Goal: Information Seeking & Learning: Check status

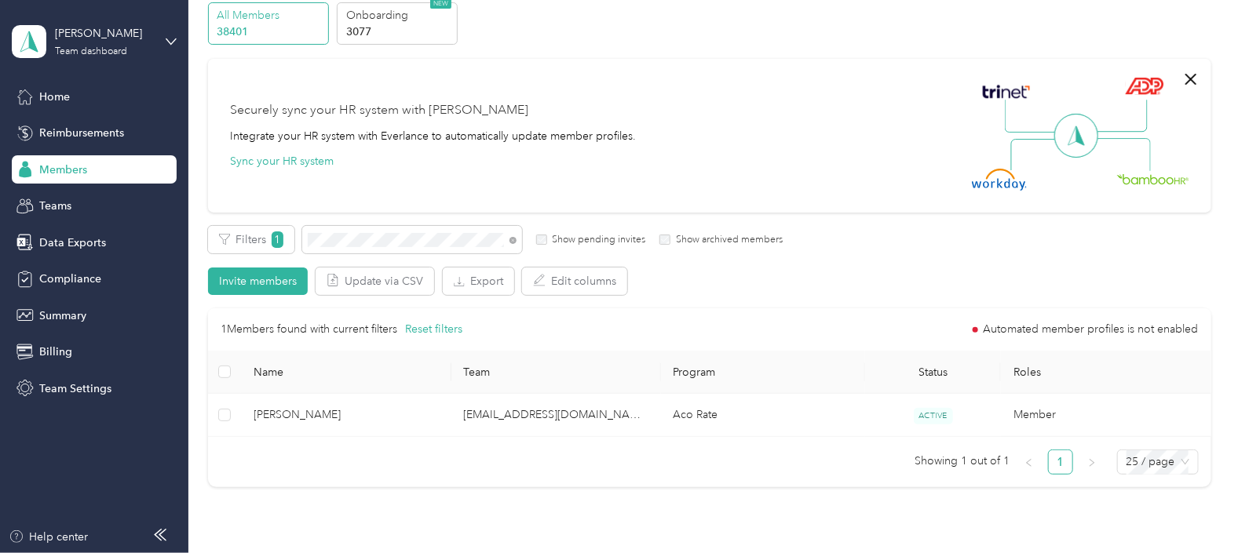
scroll to position [97, 0]
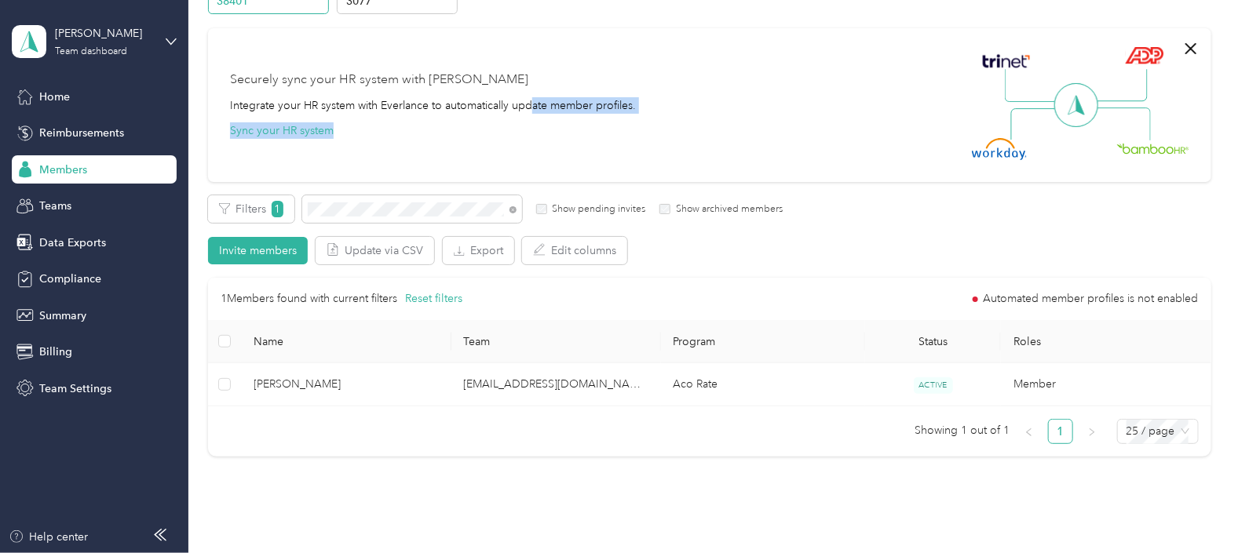
drag, startPoint x: 715, startPoint y: 109, endPoint x: 513, endPoint y: 91, distance: 203.4
click at [513, 91] on div "Securely sync your HR system with Everlance Integrate your HR system with Everl…" at bounding box center [702, 105] width 945 height 110
click at [285, 217] on div "Filters 1 Show pending invites Show archived members" at bounding box center [495, 208] width 575 height 27
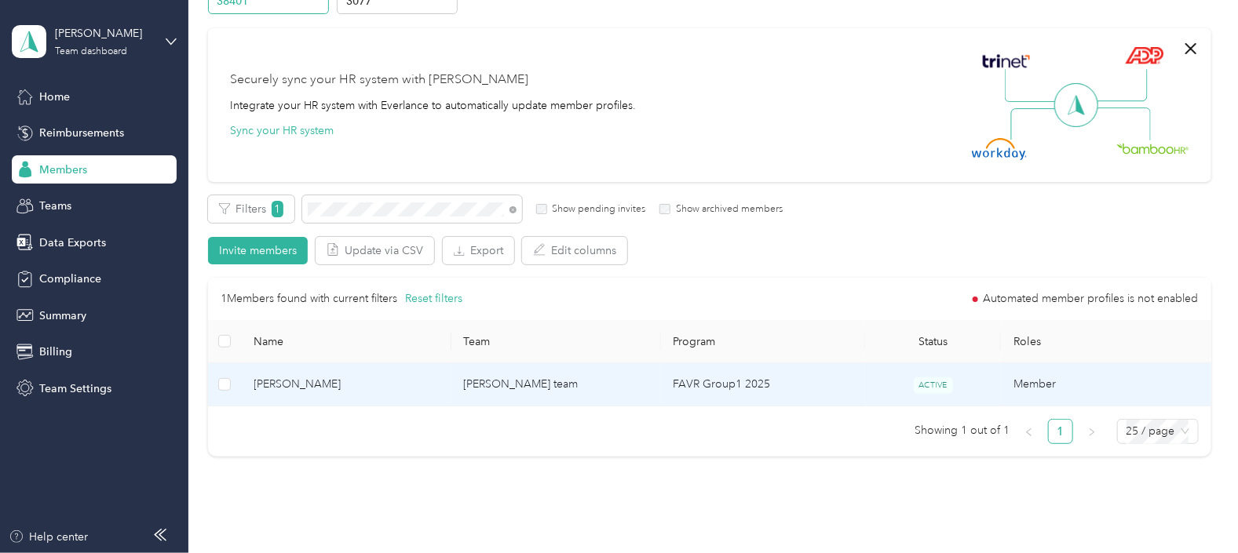
click at [797, 394] on td "FAVR Group1 2025" at bounding box center [763, 384] width 204 height 43
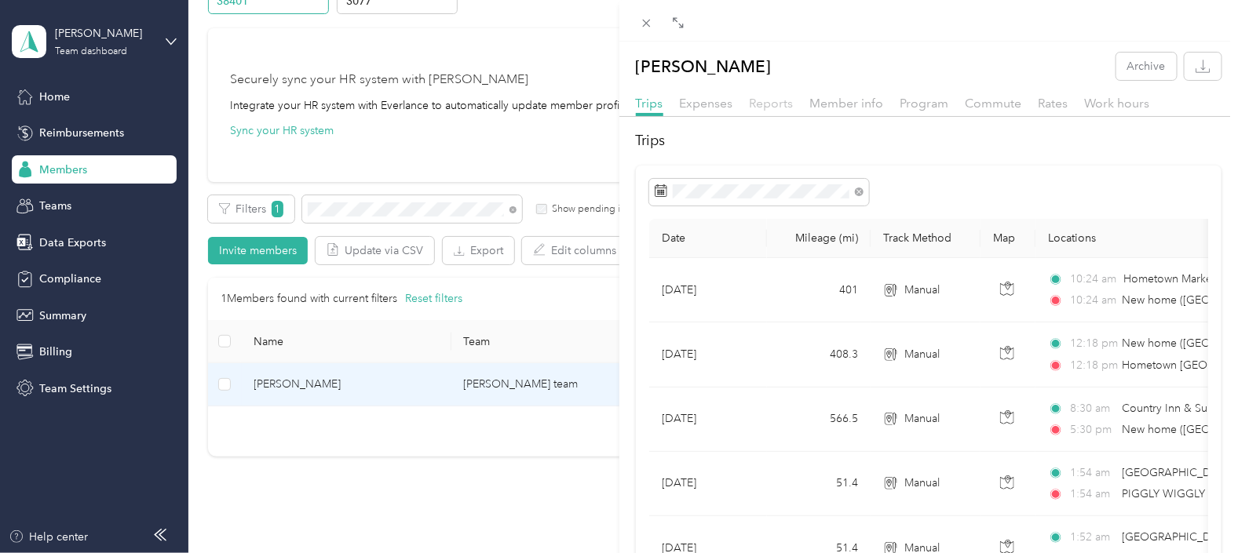
click at [779, 104] on span "Reports" at bounding box center [772, 103] width 44 height 15
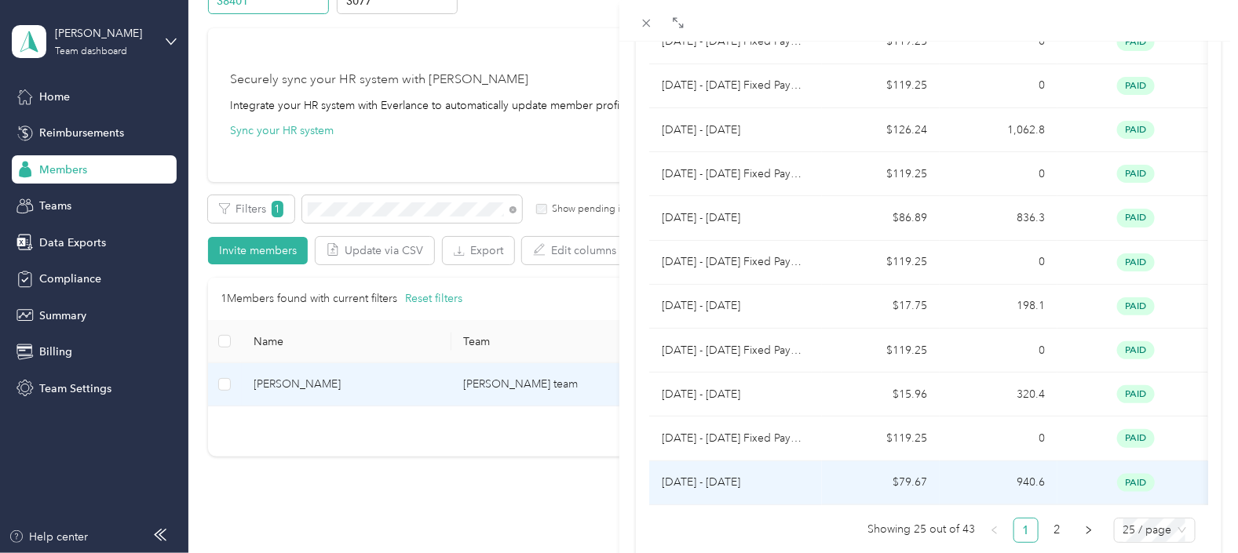
scroll to position [980, 0]
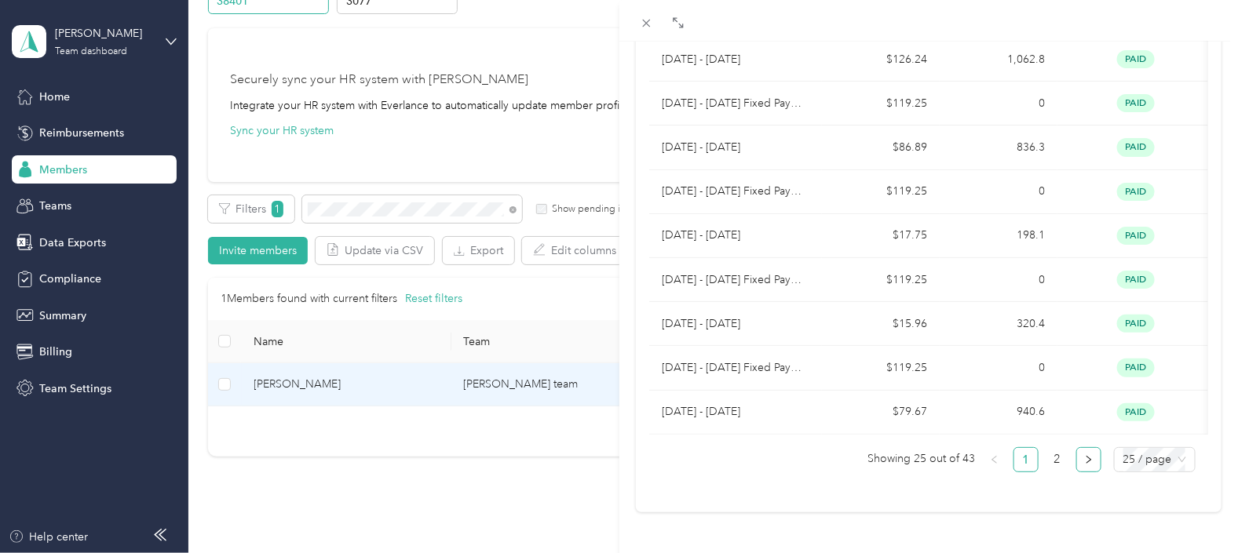
click at [1079, 447] on button "button" at bounding box center [1088, 459] width 25 height 25
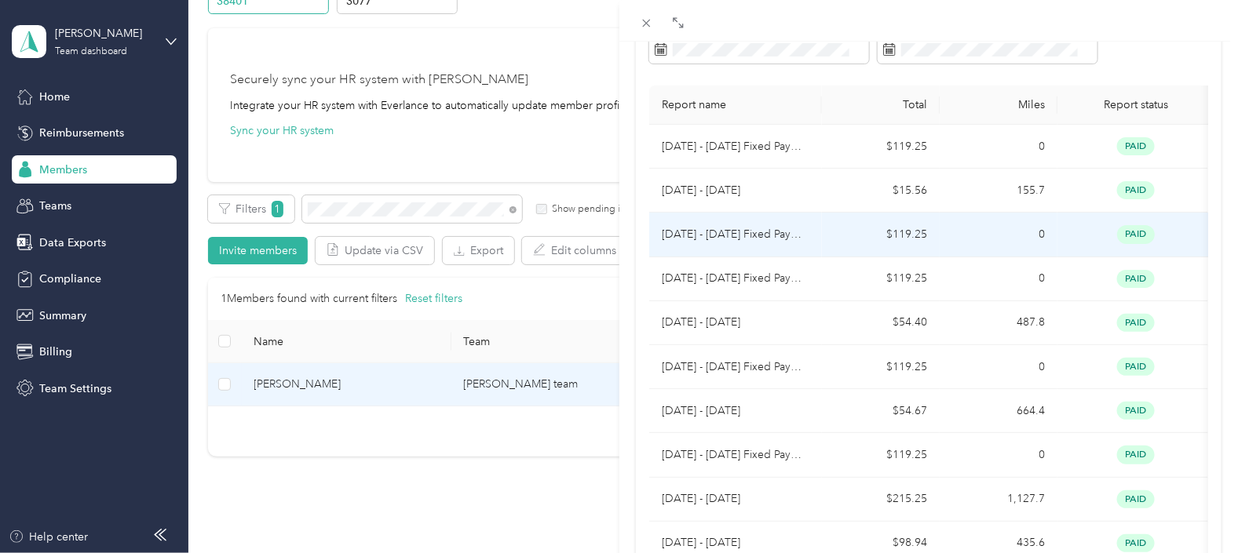
scroll to position [131, 0]
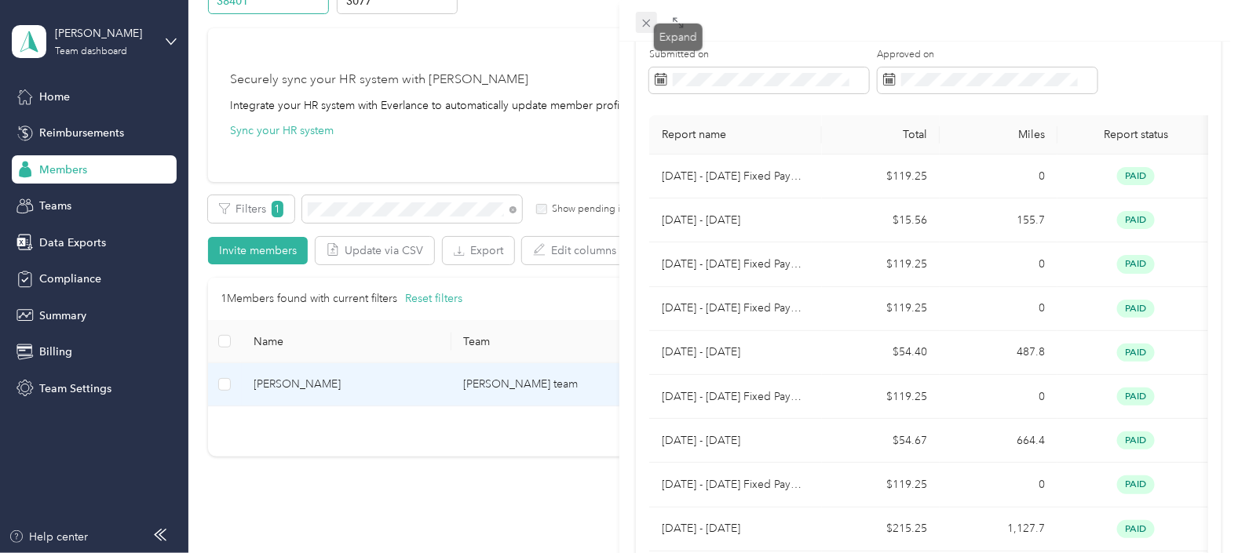
click at [650, 24] on icon at bounding box center [646, 22] width 13 height 13
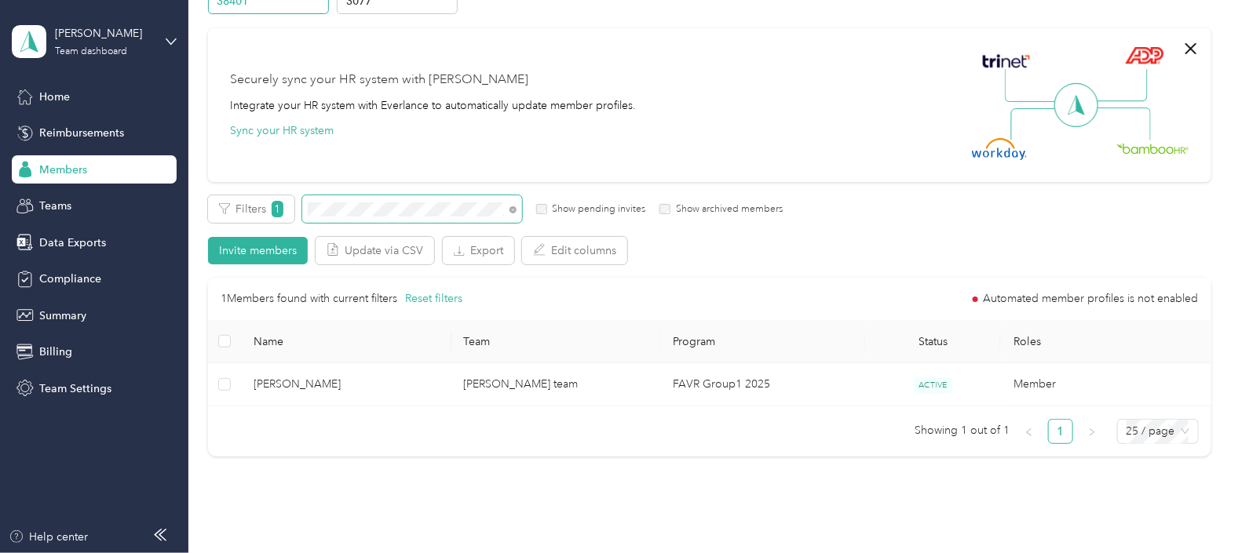
click at [302, 207] on span at bounding box center [412, 208] width 220 height 27
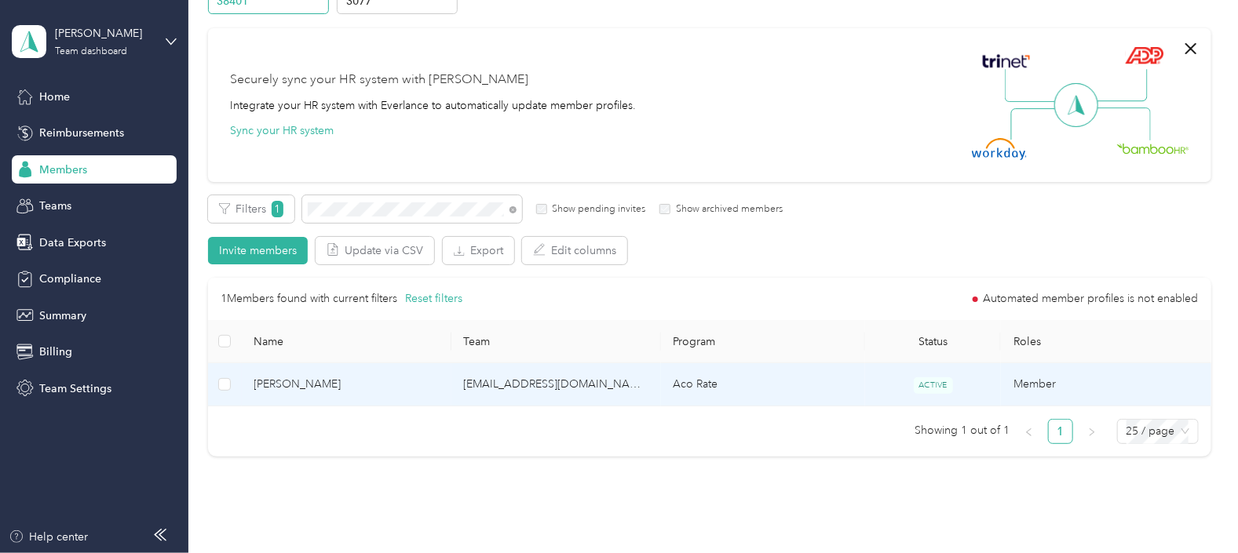
click at [628, 384] on td "[EMAIL_ADDRESS][DOMAIN_NAME]" at bounding box center [556, 384] width 210 height 43
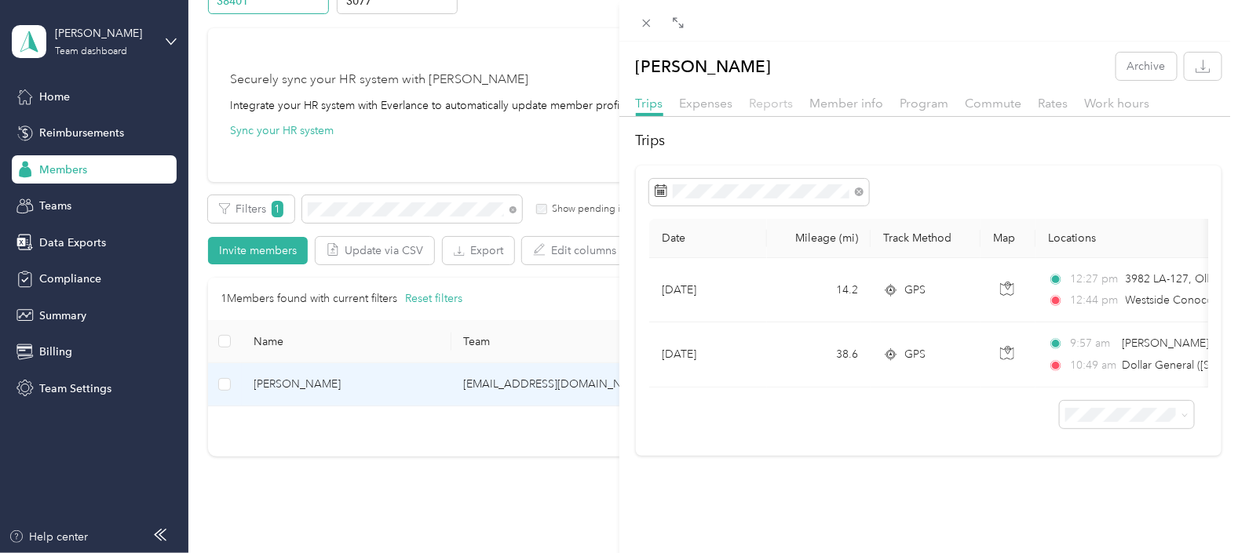
click at [784, 106] on span "Reports" at bounding box center [772, 103] width 44 height 15
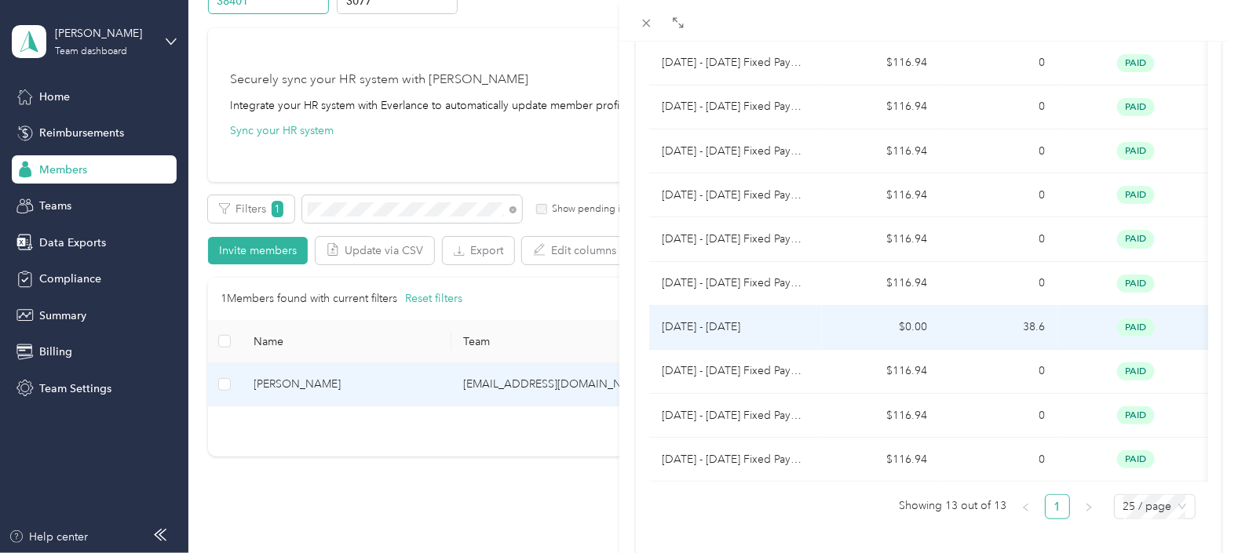
scroll to position [451, 0]
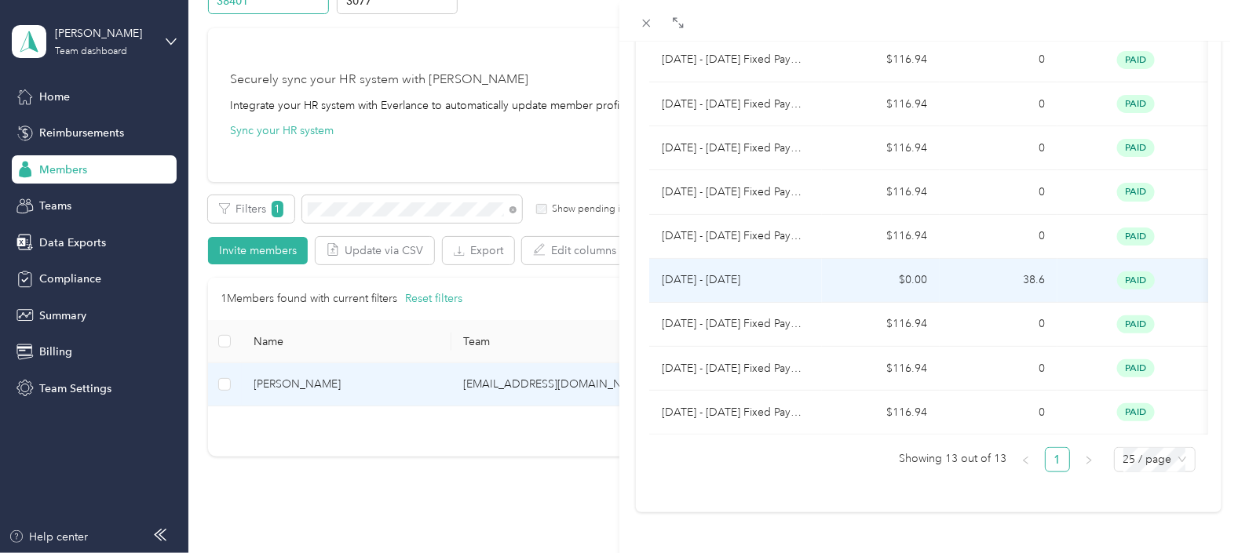
click at [820, 259] on td "[DATE] - [DATE]" at bounding box center [735, 281] width 173 height 44
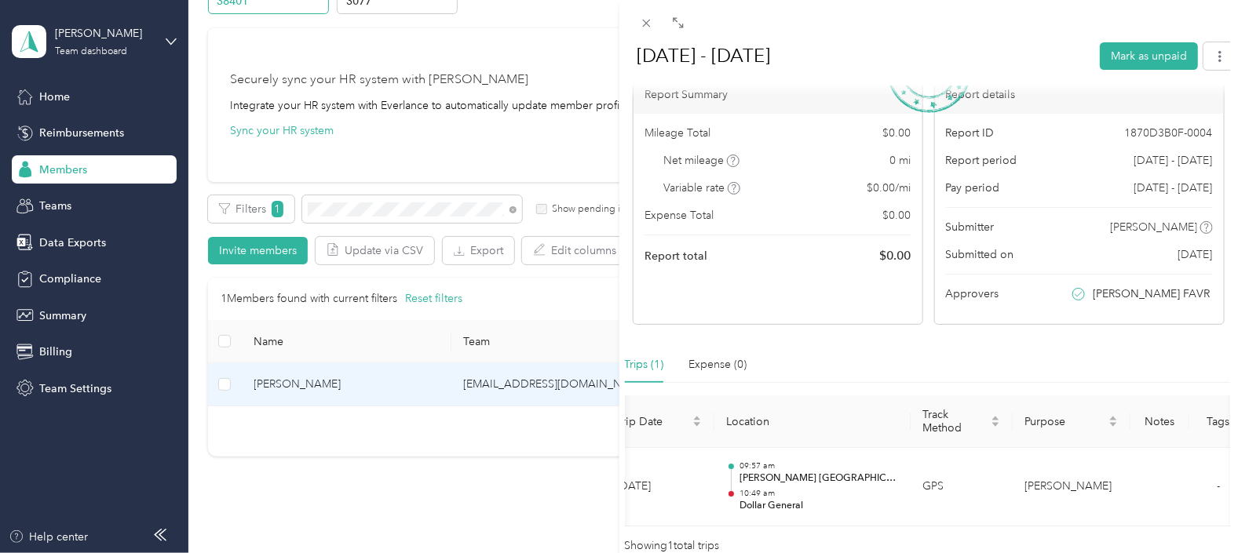
scroll to position [0, 0]
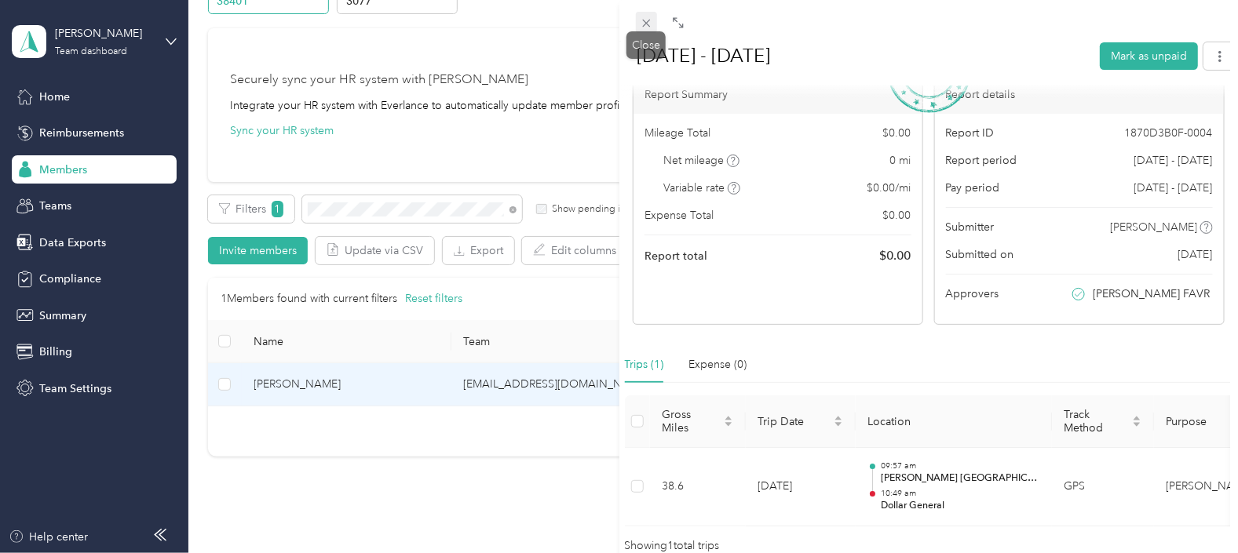
click at [644, 24] on icon at bounding box center [646, 24] width 8 height 8
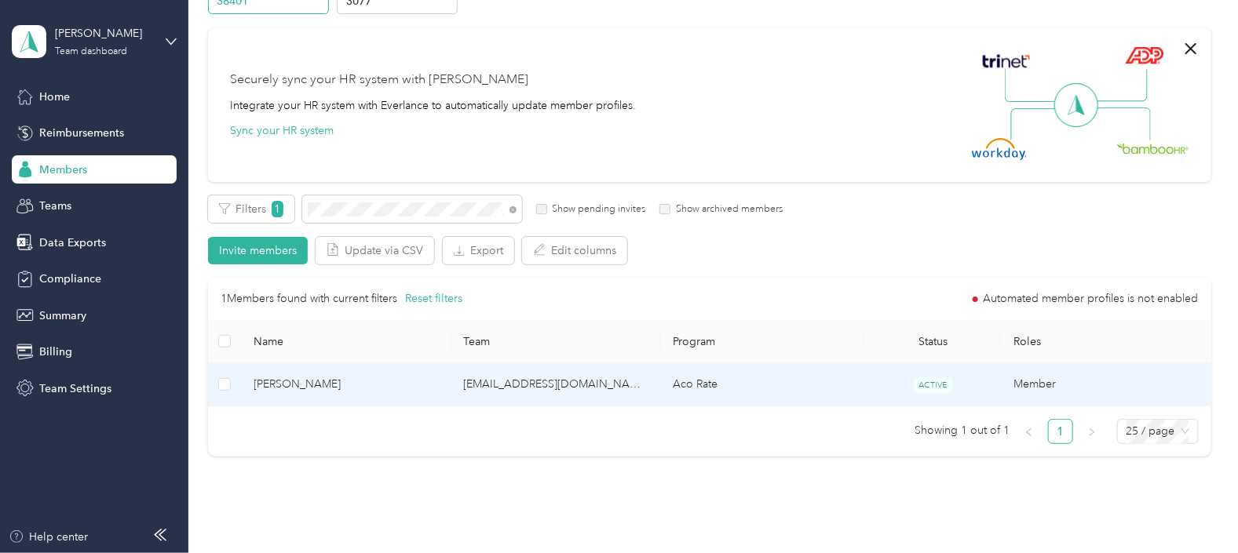
click at [611, 377] on td "[EMAIL_ADDRESS][DOMAIN_NAME]" at bounding box center [556, 384] width 210 height 43
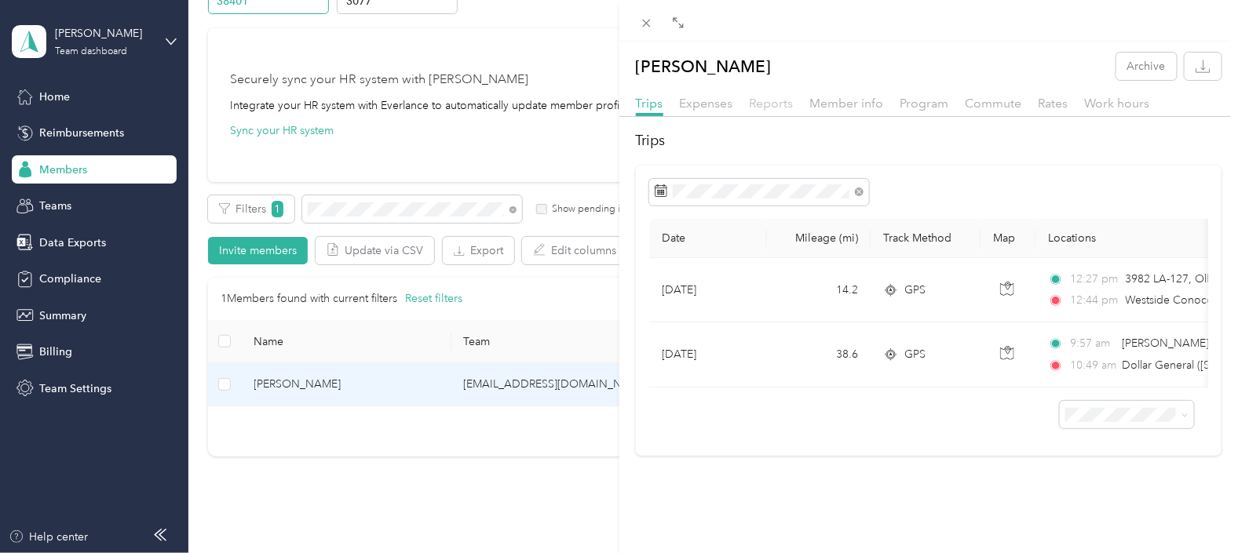
click at [766, 104] on span "Reports" at bounding box center [772, 103] width 44 height 15
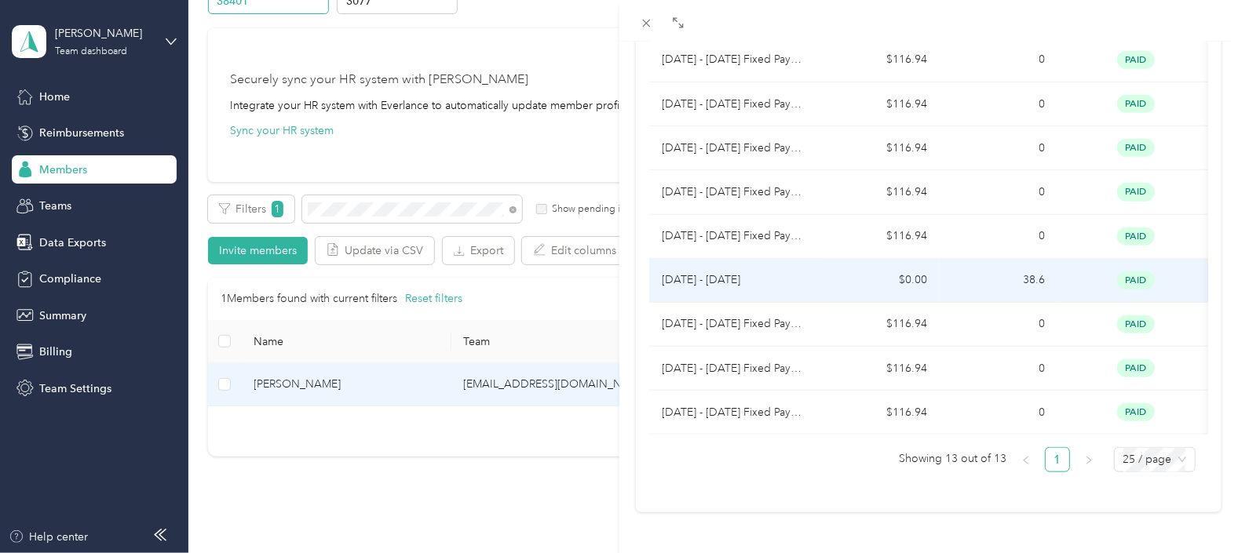
scroll to position [451, 0]
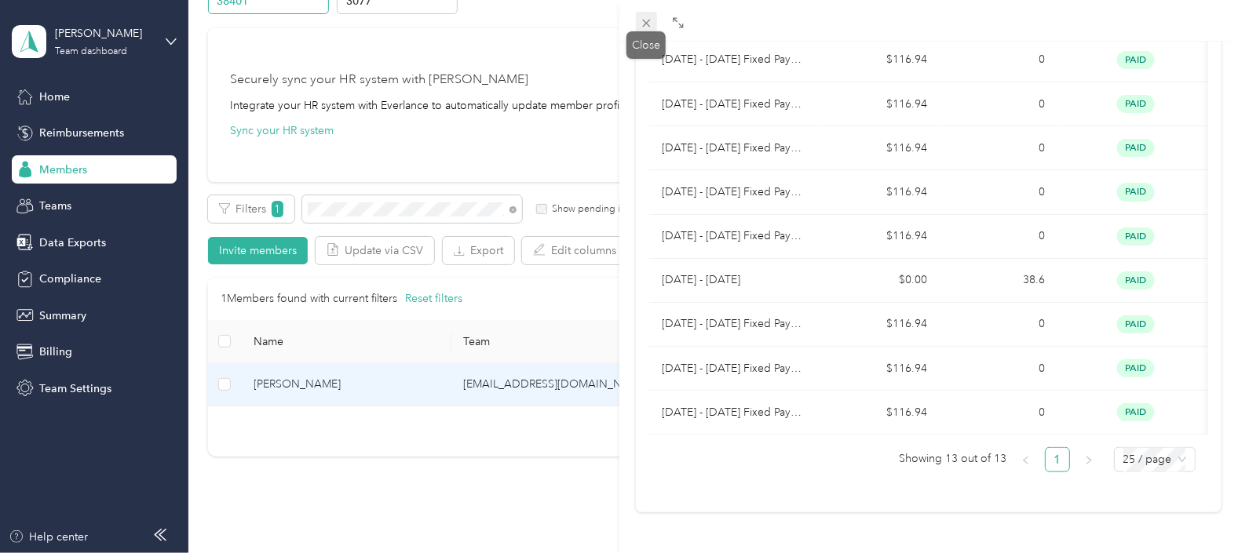
click at [648, 24] on icon at bounding box center [646, 22] width 13 height 13
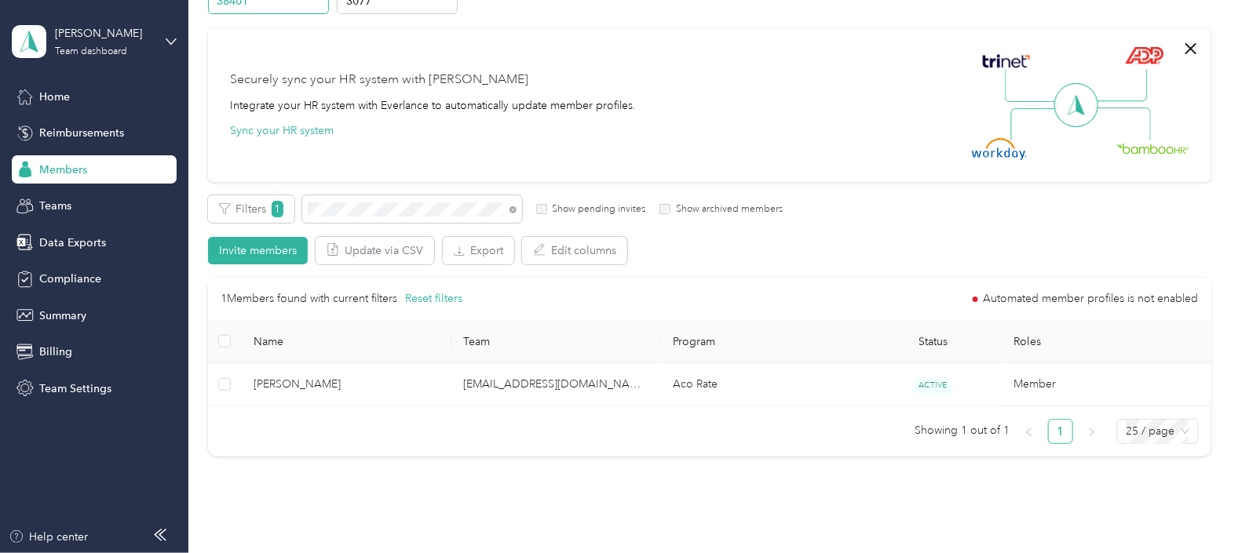
scroll to position [257, 0]
click at [271, 216] on div "Filters 1 Show pending invites Show archived members" at bounding box center [495, 208] width 575 height 27
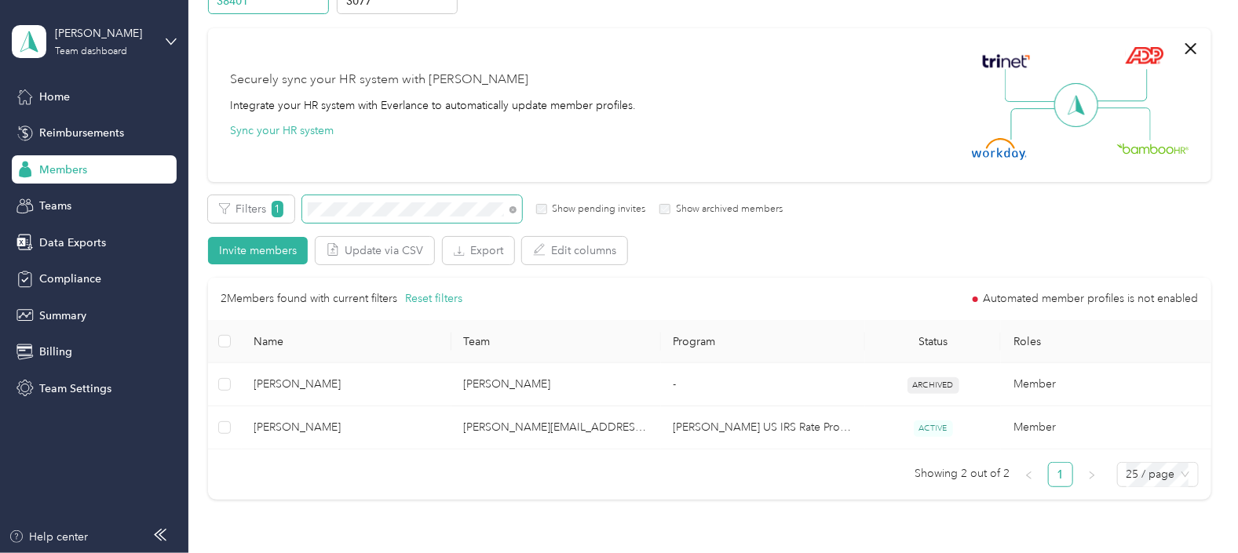
click at [303, 216] on span at bounding box center [412, 208] width 220 height 27
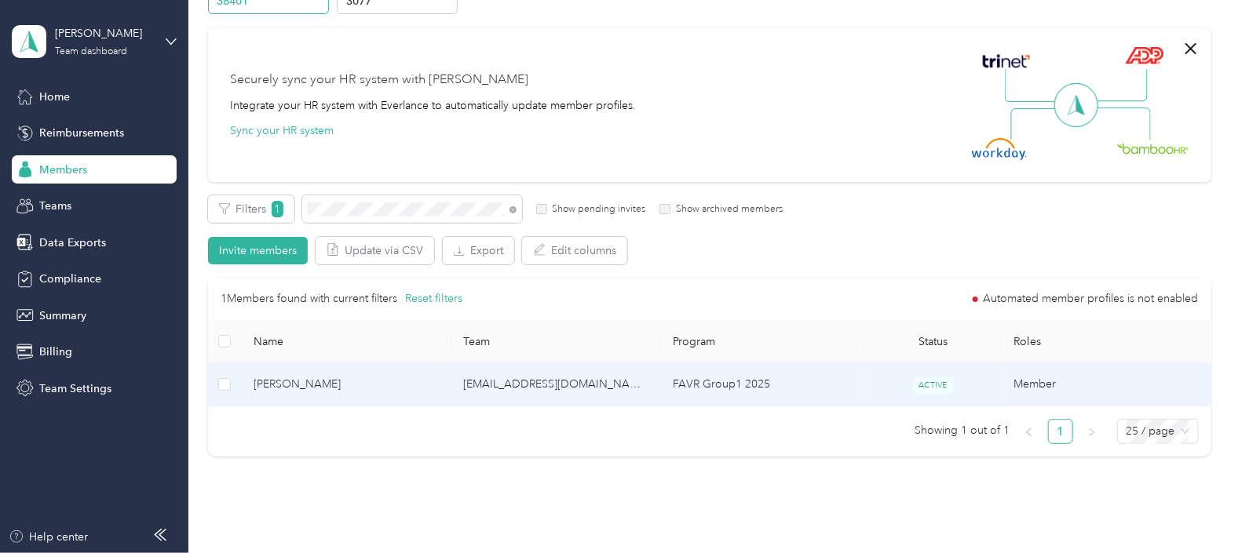
click at [396, 391] on span "[PERSON_NAME]" at bounding box center [346, 384] width 184 height 17
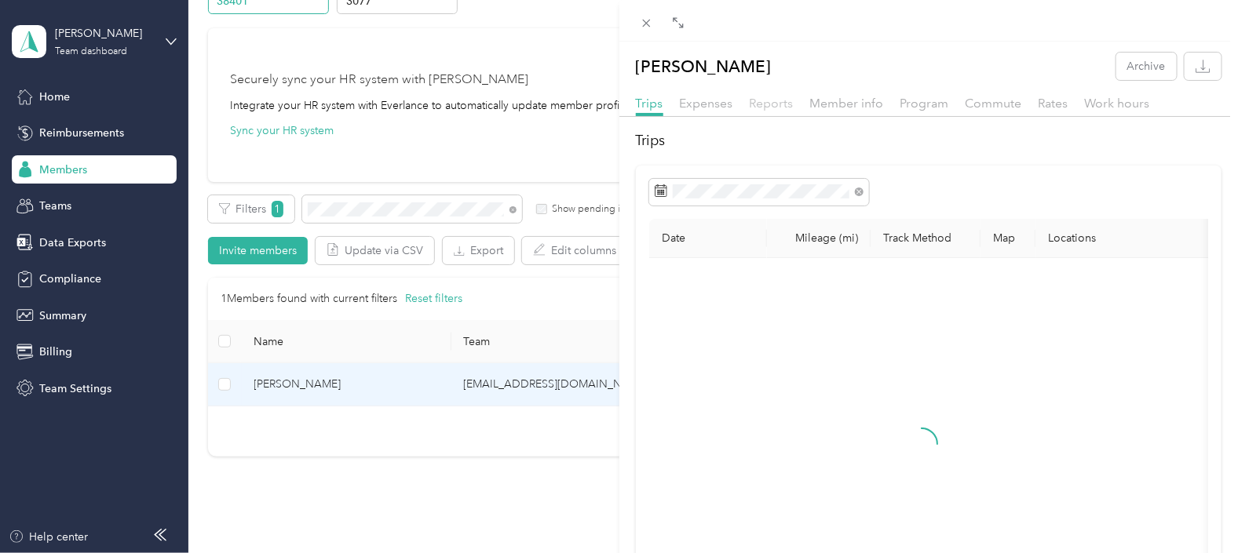
click at [787, 104] on span "Reports" at bounding box center [772, 103] width 44 height 15
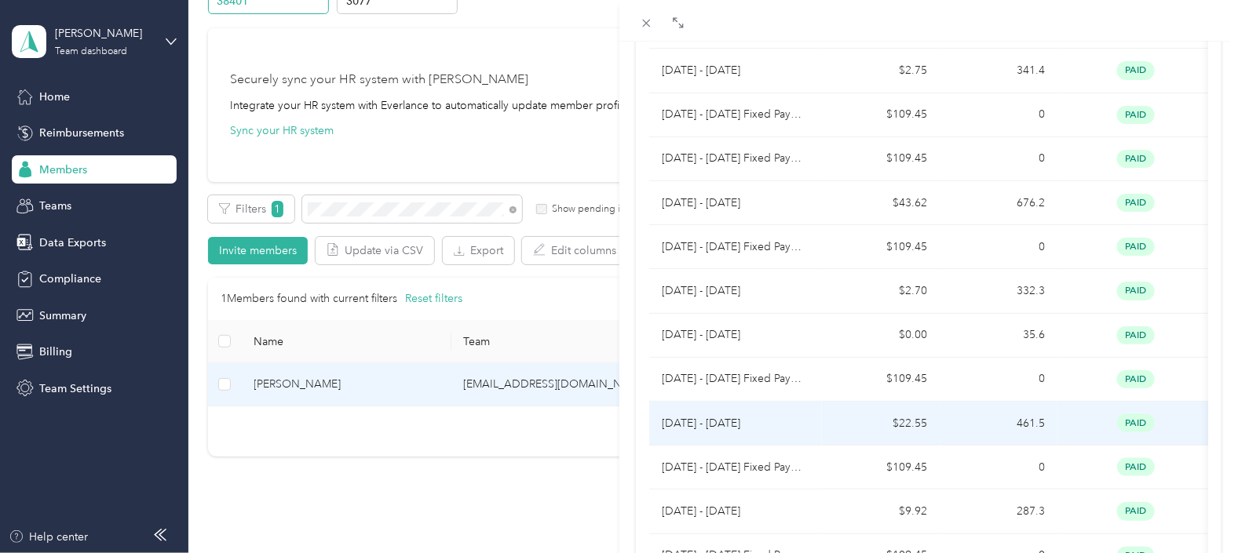
scroll to position [784, 0]
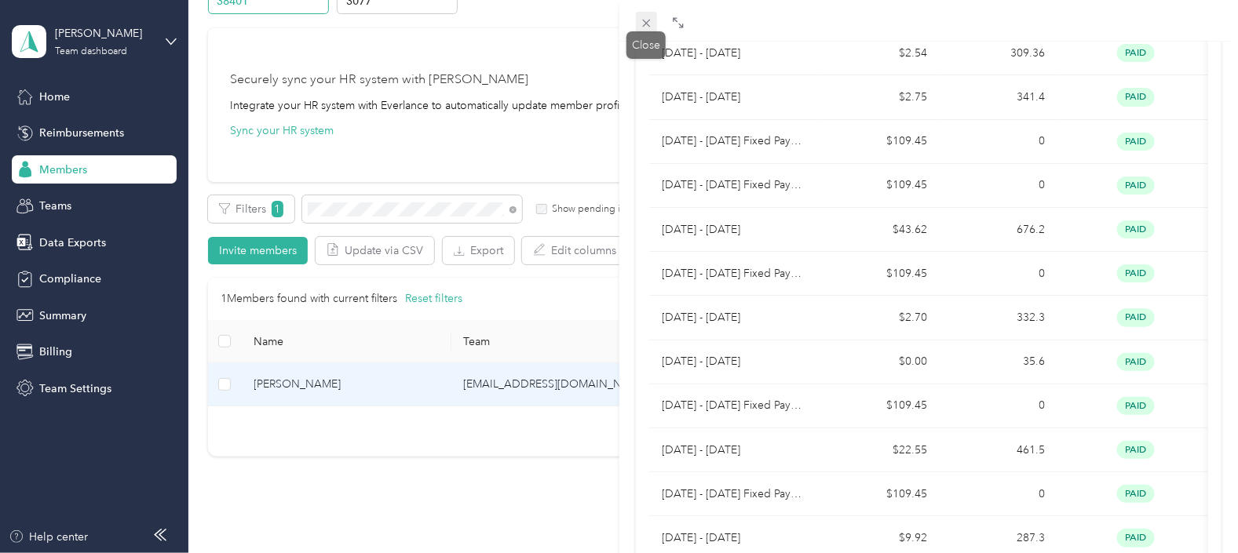
click at [648, 25] on icon at bounding box center [646, 22] width 13 height 13
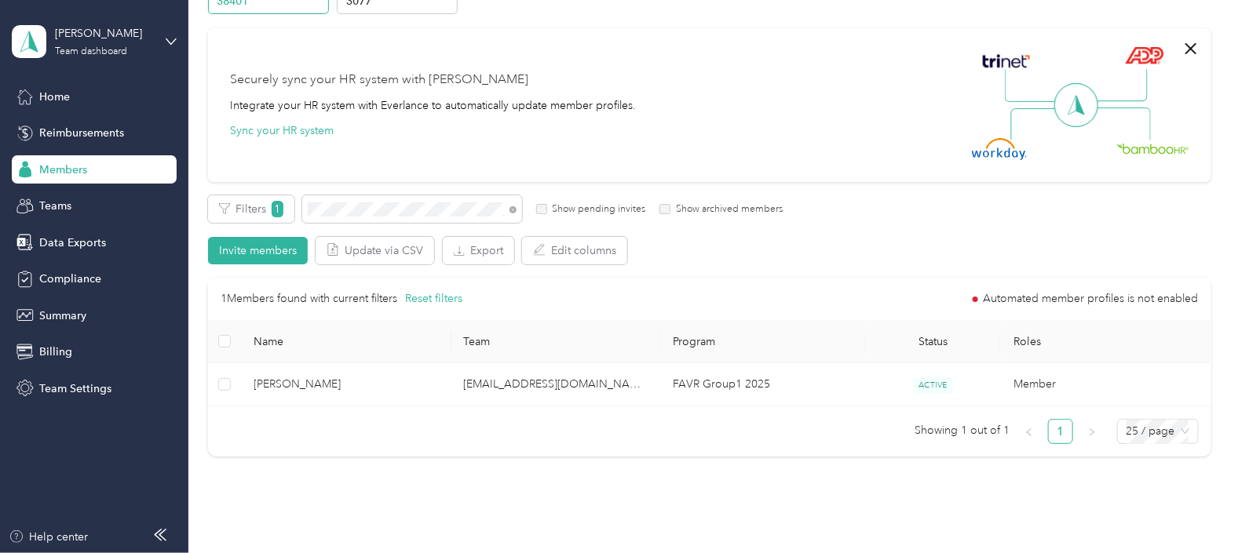
scroll to position [257, 0]
click at [284, 206] on div "Filters 1 Show pending invites Show archived members" at bounding box center [495, 208] width 575 height 27
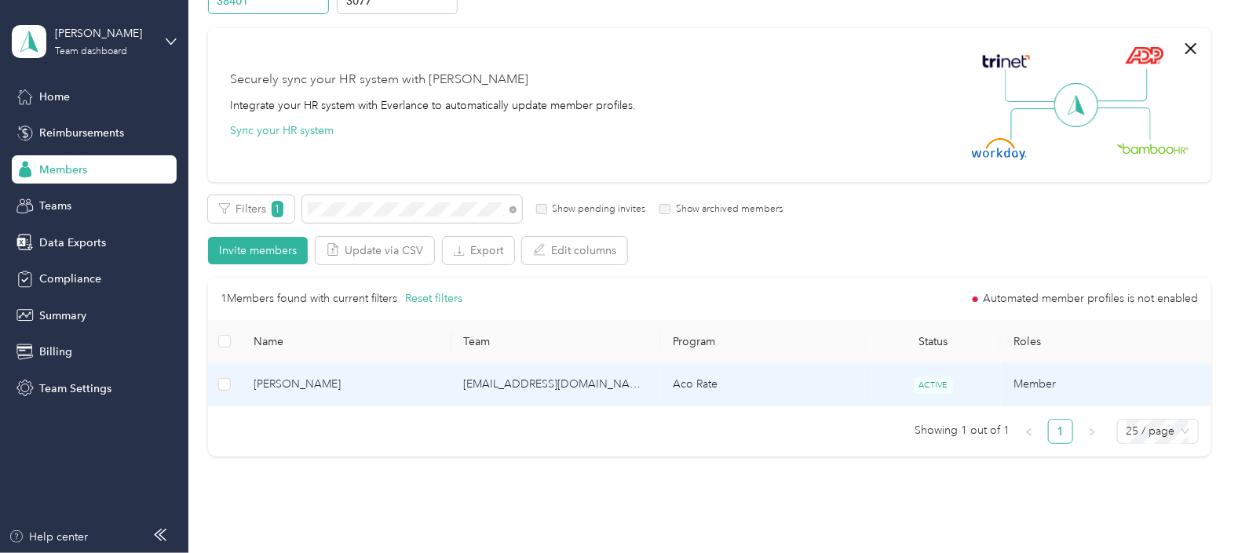
click at [430, 389] on span "[PERSON_NAME]" at bounding box center [346, 384] width 184 height 17
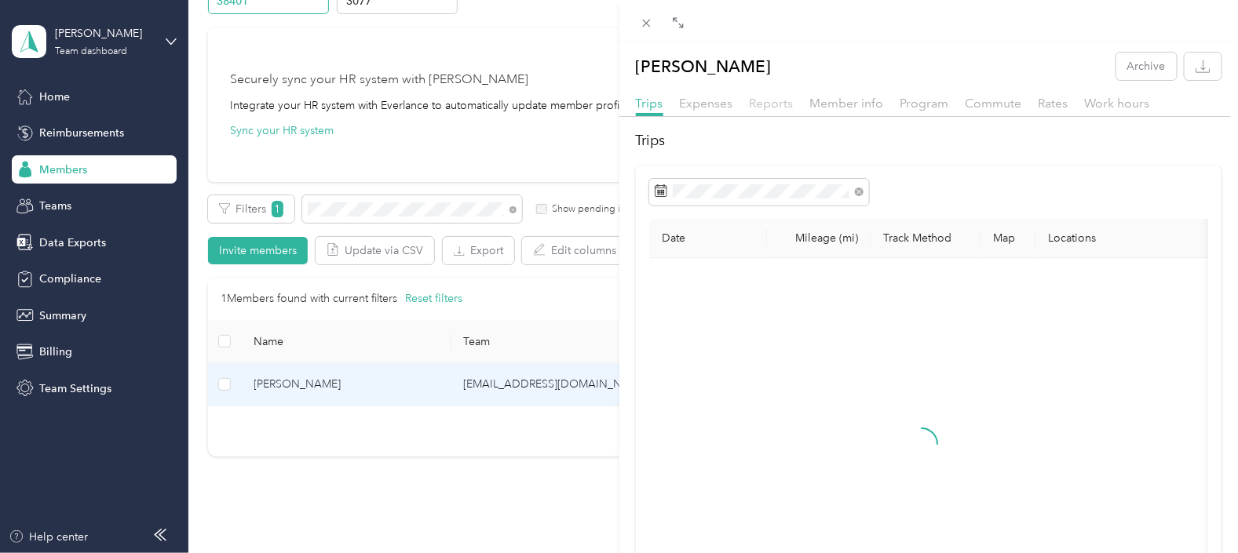
click at [785, 105] on span "Reports" at bounding box center [772, 103] width 44 height 15
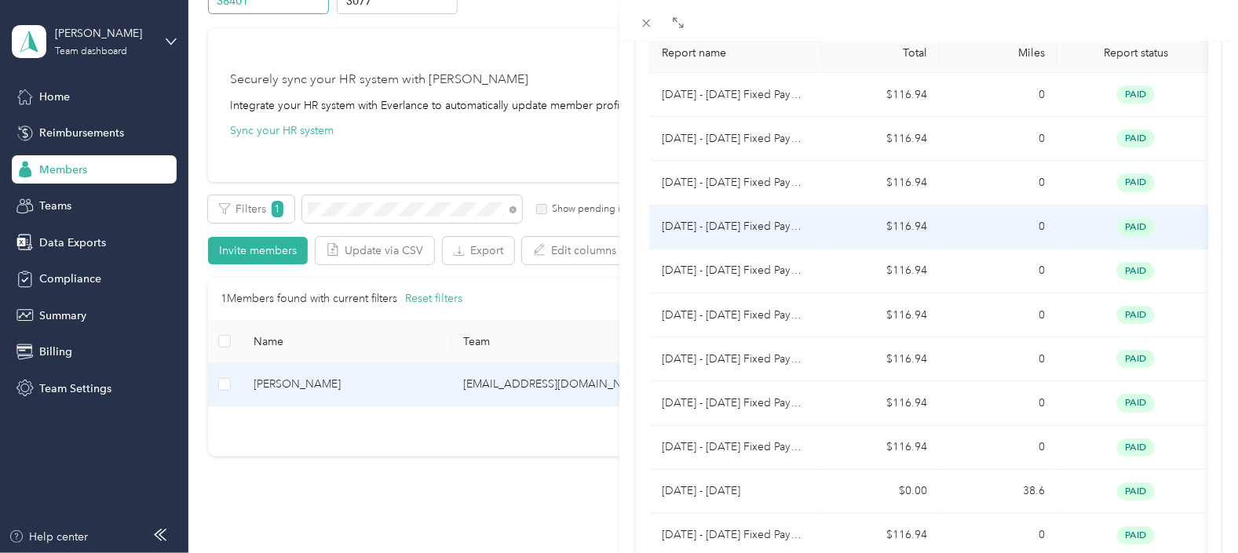
scroll to position [294, 0]
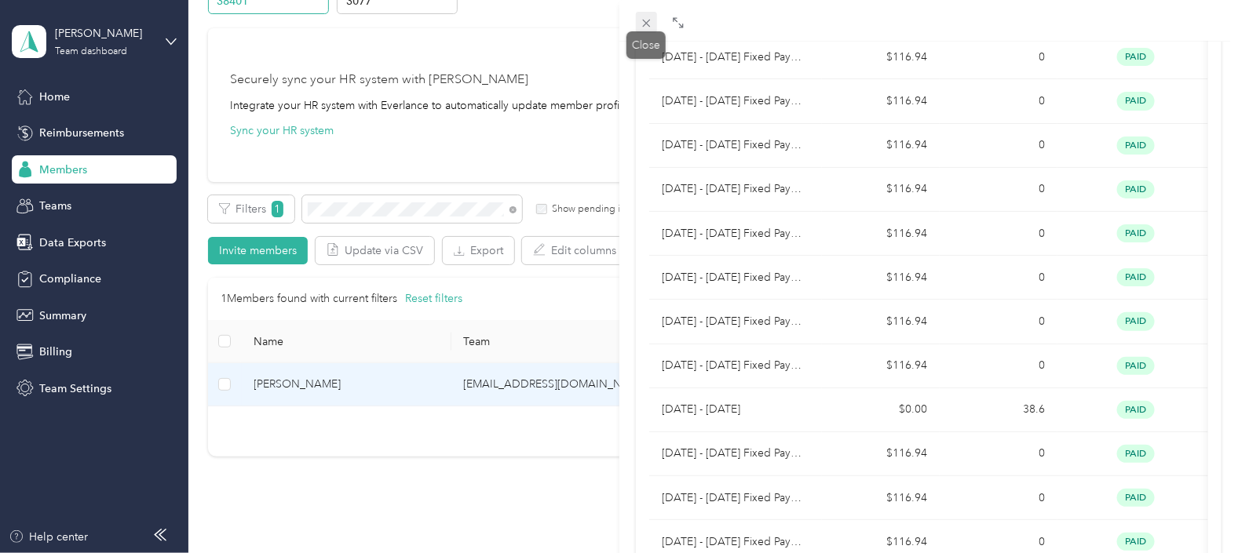
click at [640, 20] on icon at bounding box center [646, 22] width 13 height 13
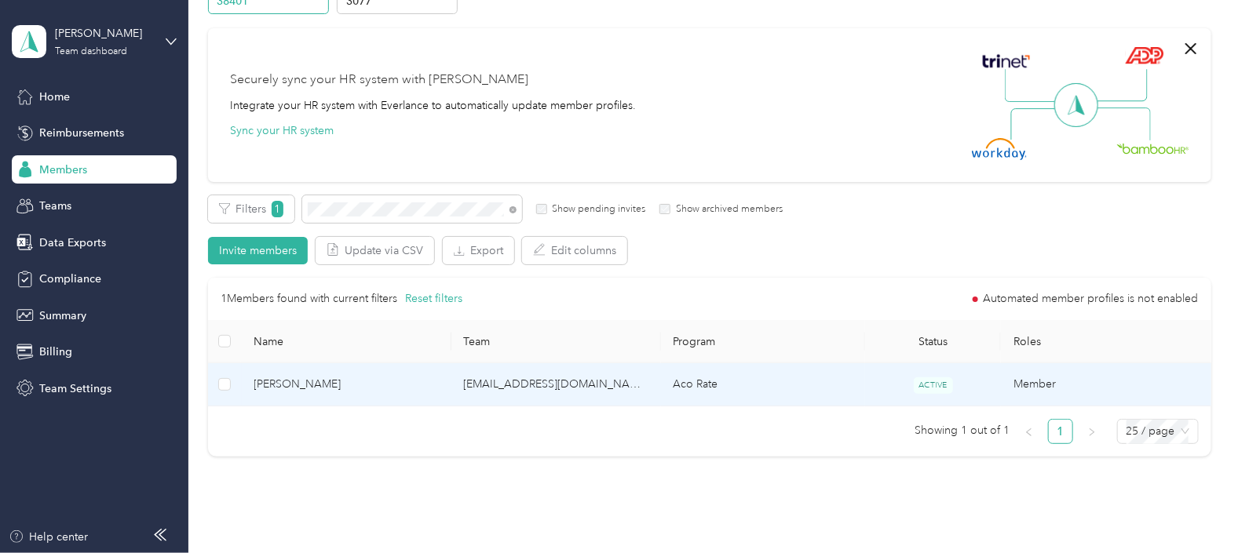
scroll to position [257, 0]
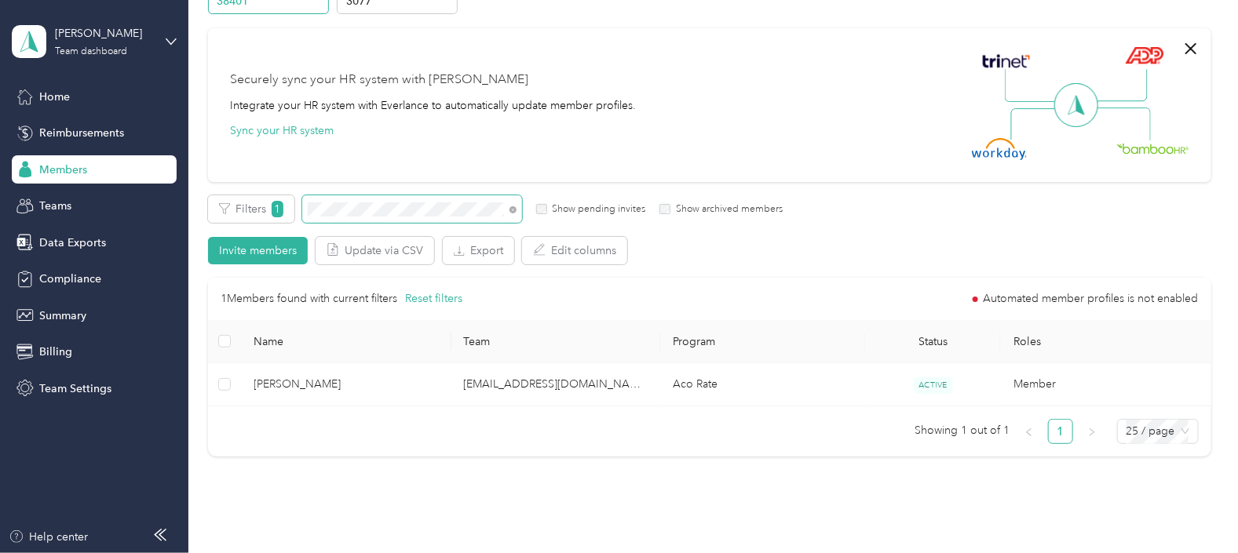
click at [298, 209] on div "Filters 1 Show pending invites Show archived members" at bounding box center [495, 208] width 575 height 27
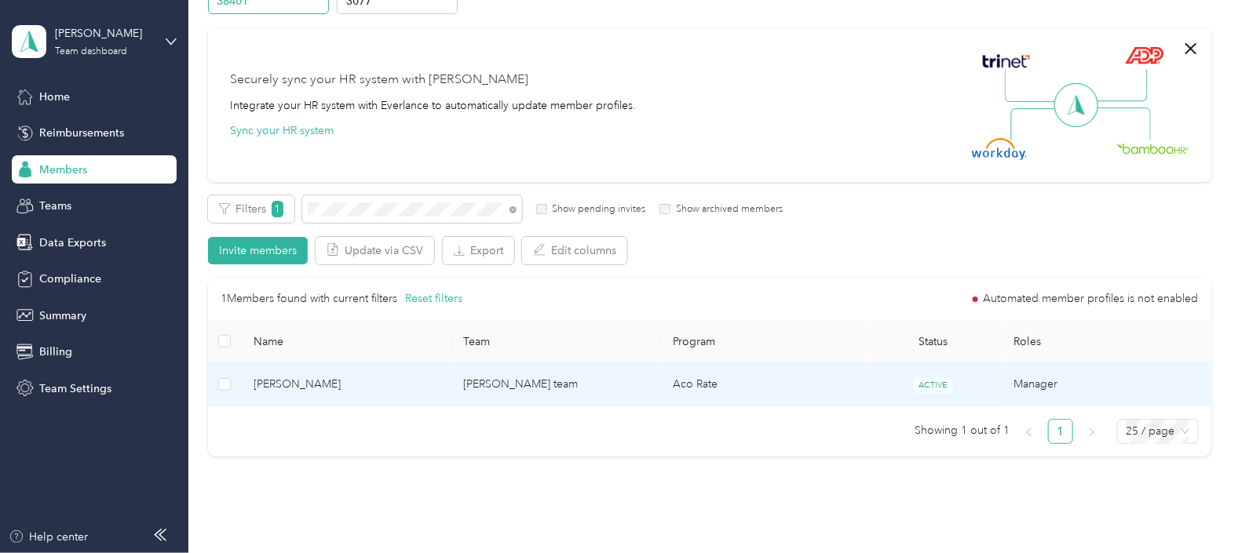
click at [769, 385] on td "Aco Rate" at bounding box center [763, 384] width 204 height 43
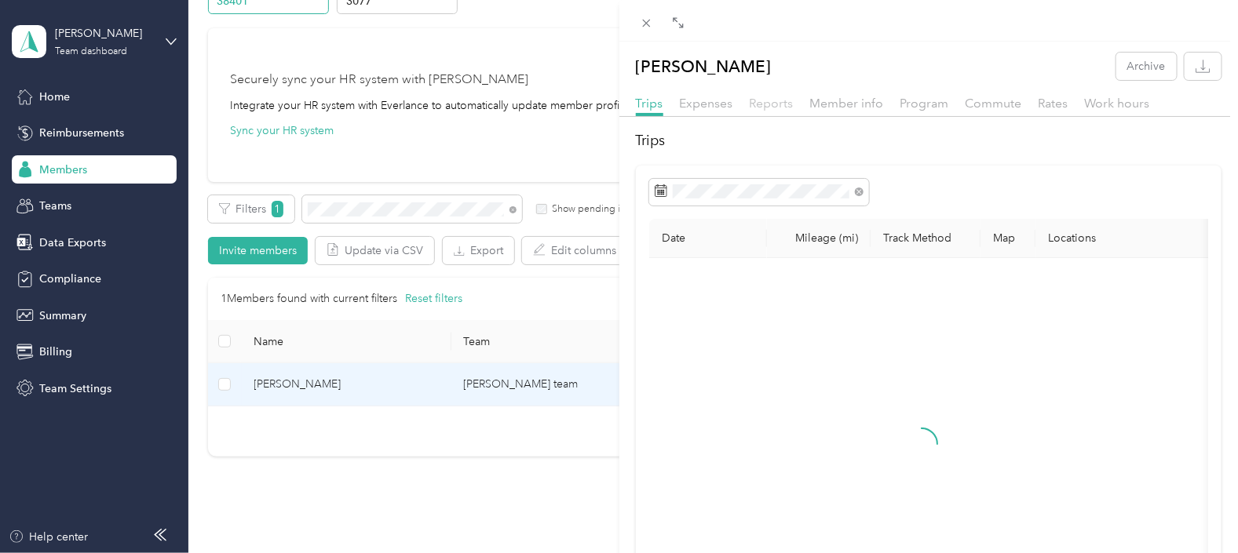
click at [779, 105] on span "Reports" at bounding box center [772, 103] width 44 height 15
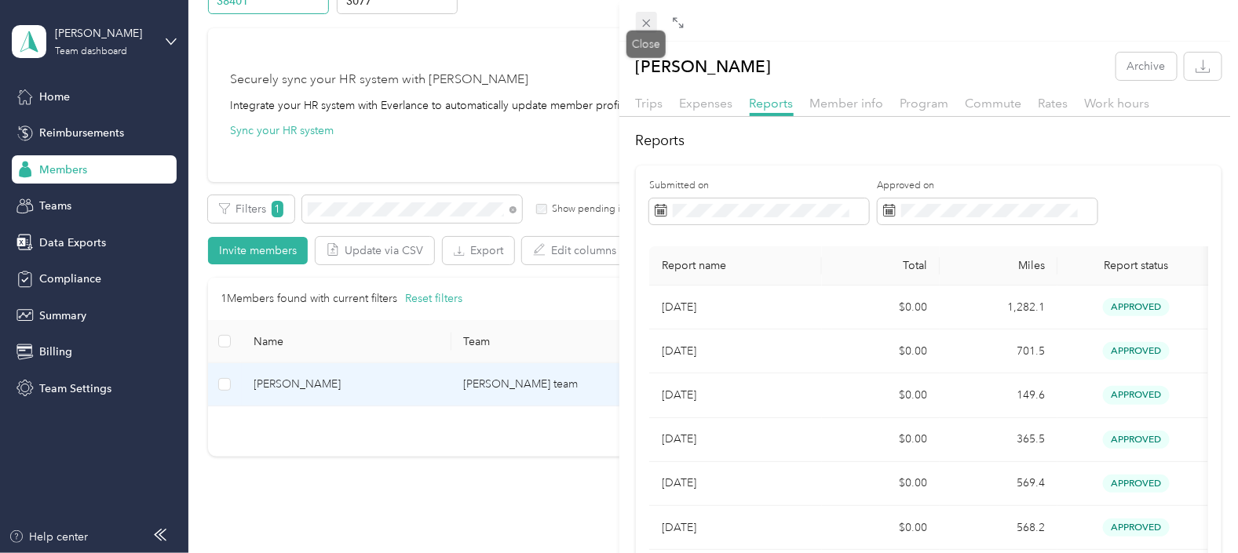
click at [646, 24] on icon at bounding box center [646, 22] width 13 height 13
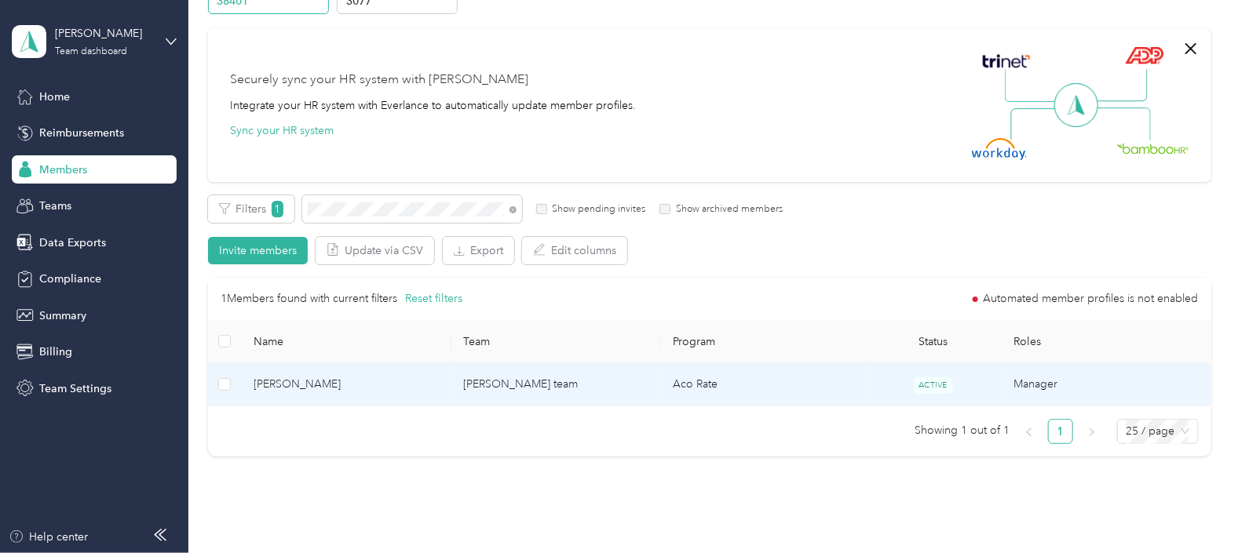
click at [612, 376] on td "[PERSON_NAME] team" at bounding box center [556, 384] width 210 height 43
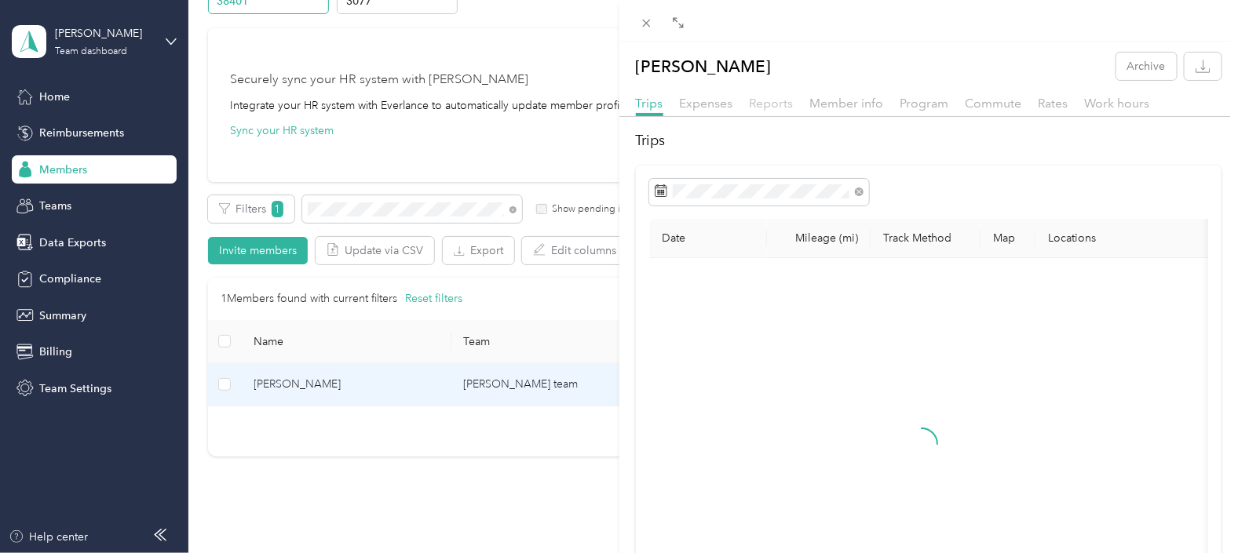
click at [768, 106] on span "Reports" at bounding box center [772, 103] width 44 height 15
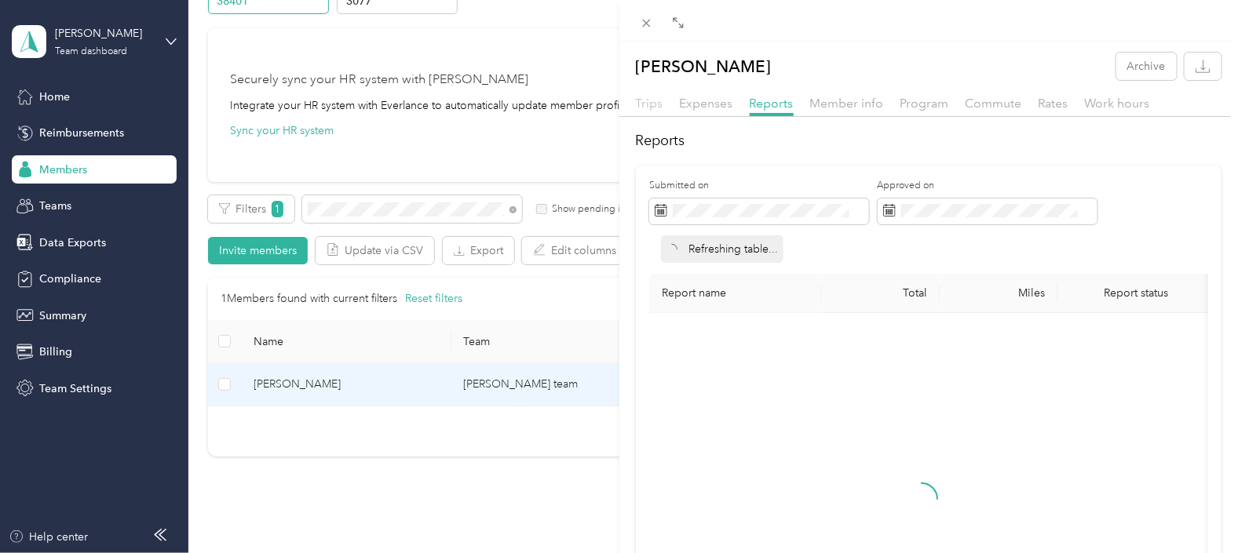
click at [654, 108] on span "Trips" at bounding box center [649, 103] width 27 height 15
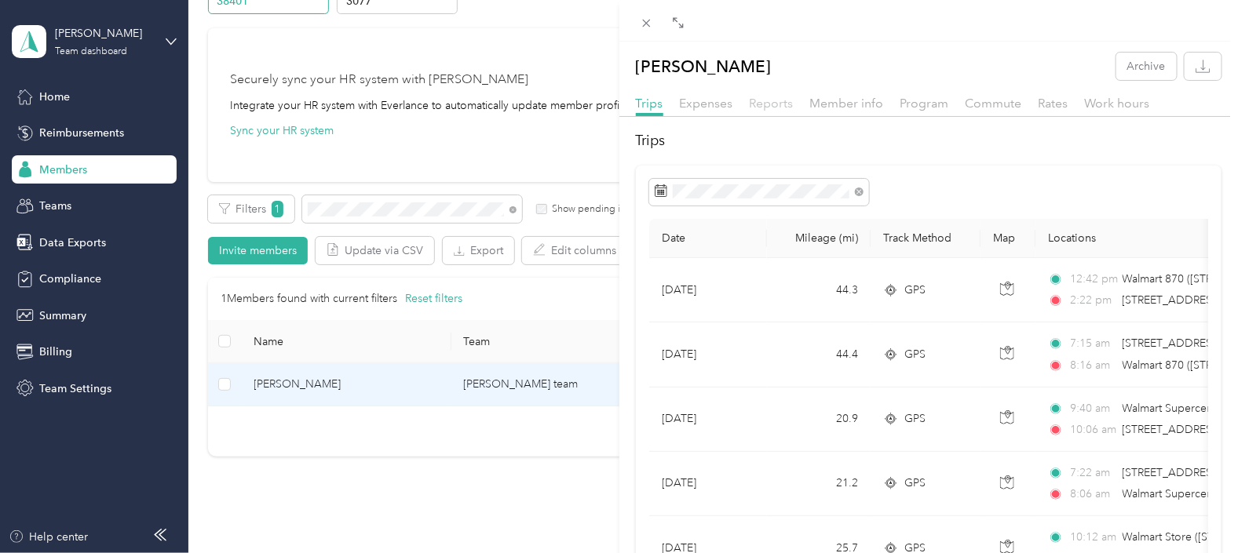
click at [770, 103] on span "Reports" at bounding box center [772, 103] width 44 height 15
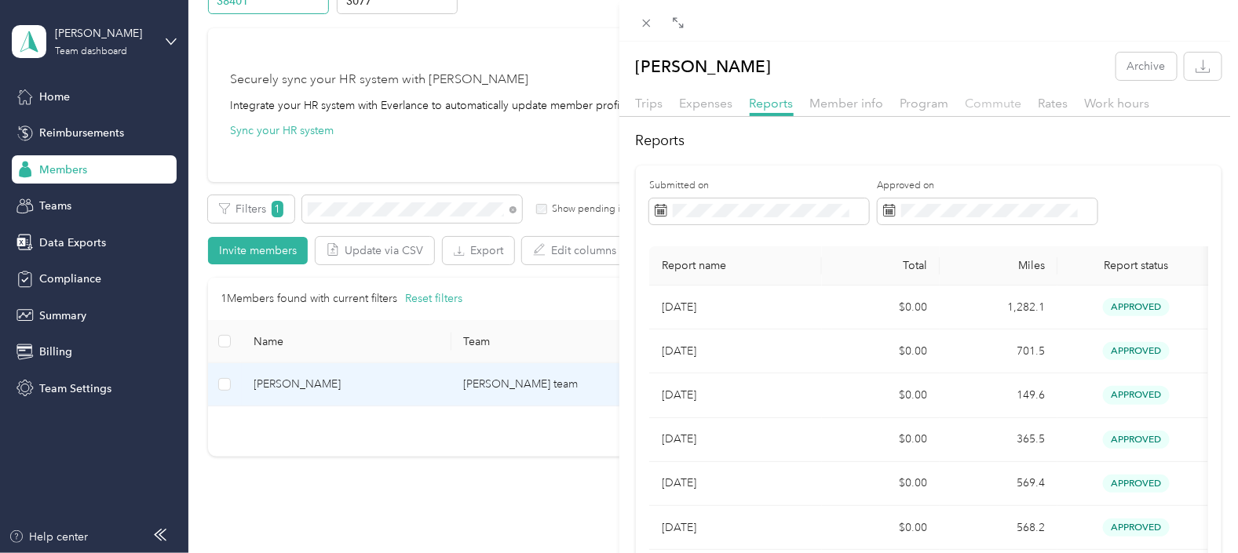
click at [995, 106] on span "Commute" at bounding box center [994, 103] width 57 height 15
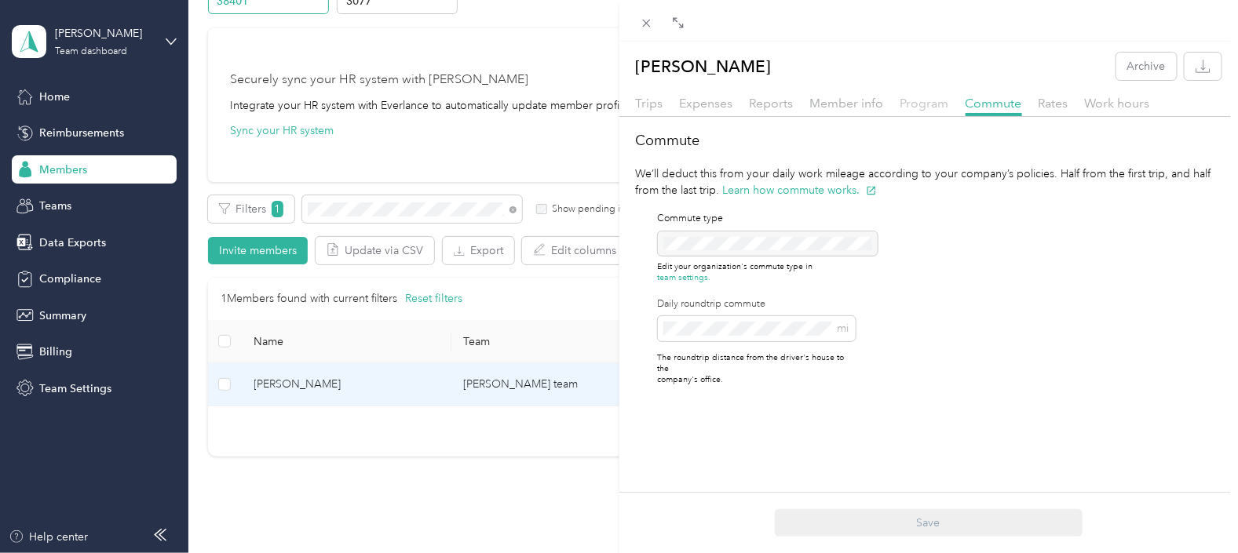
click at [933, 108] on span "Program" at bounding box center [924, 103] width 49 height 15
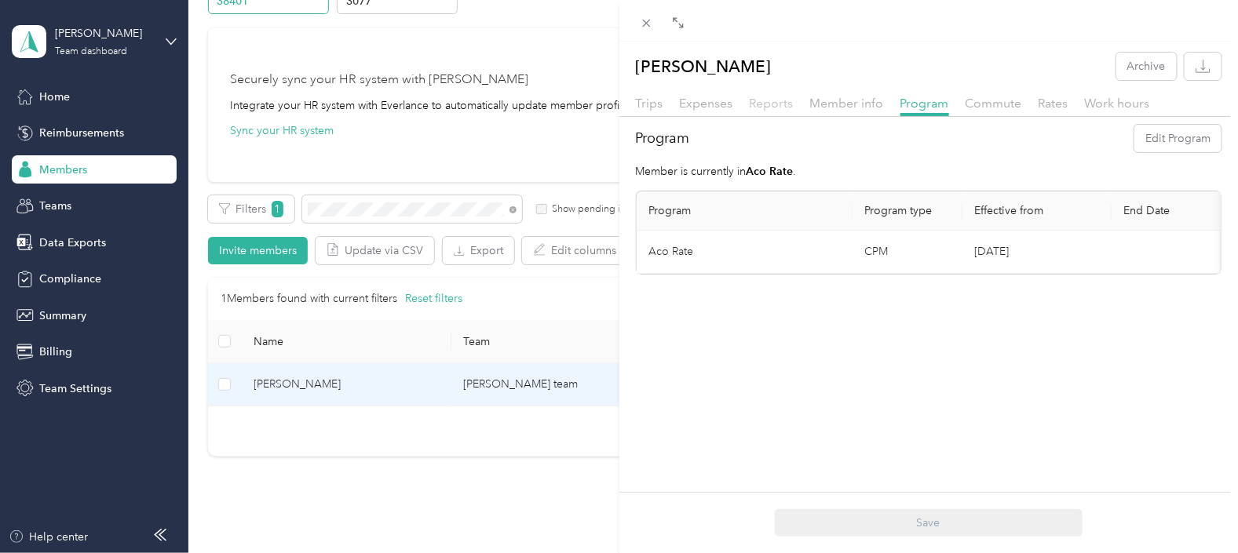
click at [773, 110] on span "Reports" at bounding box center [772, 103] width 44 height 15
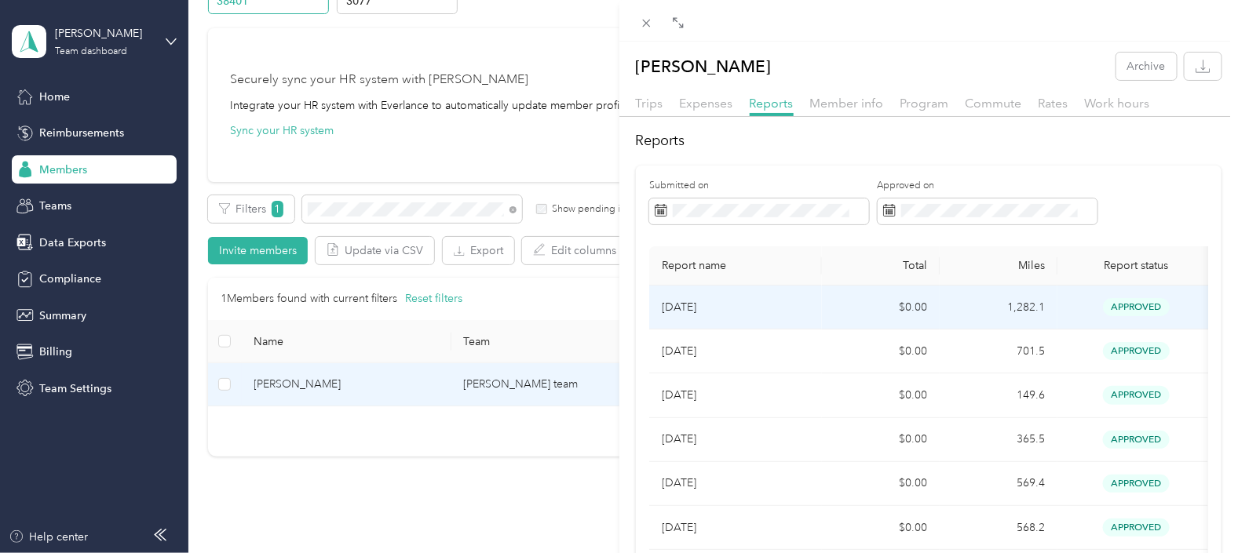
click at [801, 309] on p "[DATE]" at bounding box center [736, 307] width 148 height 17
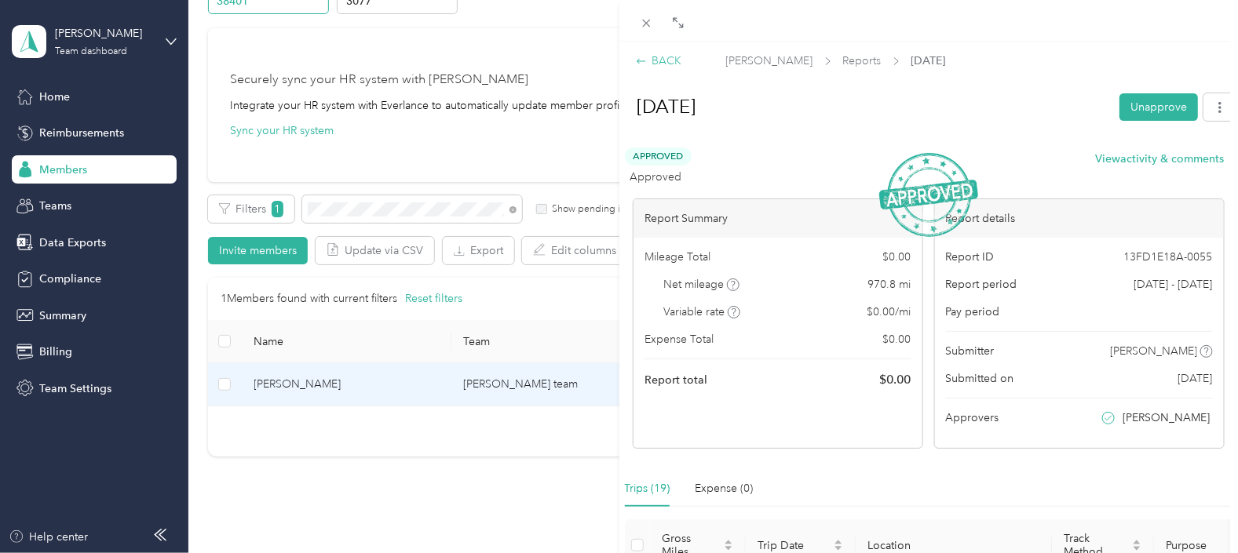
click at [659, 60] on div "BACK" at bounding box center [659, 61] width 46 height 16
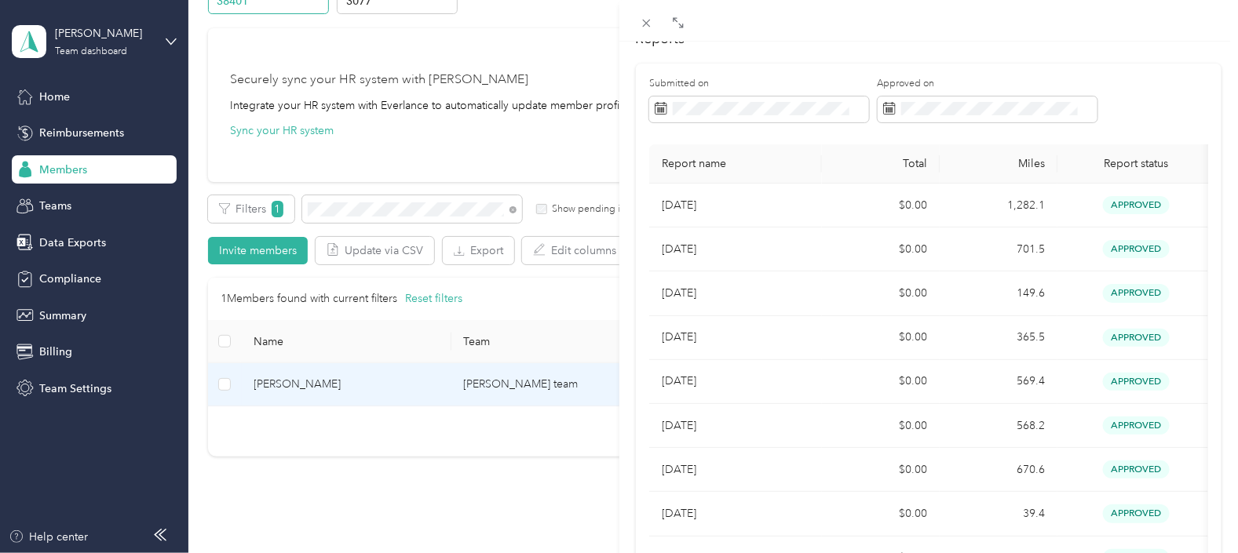
scroll to position [97, 0]
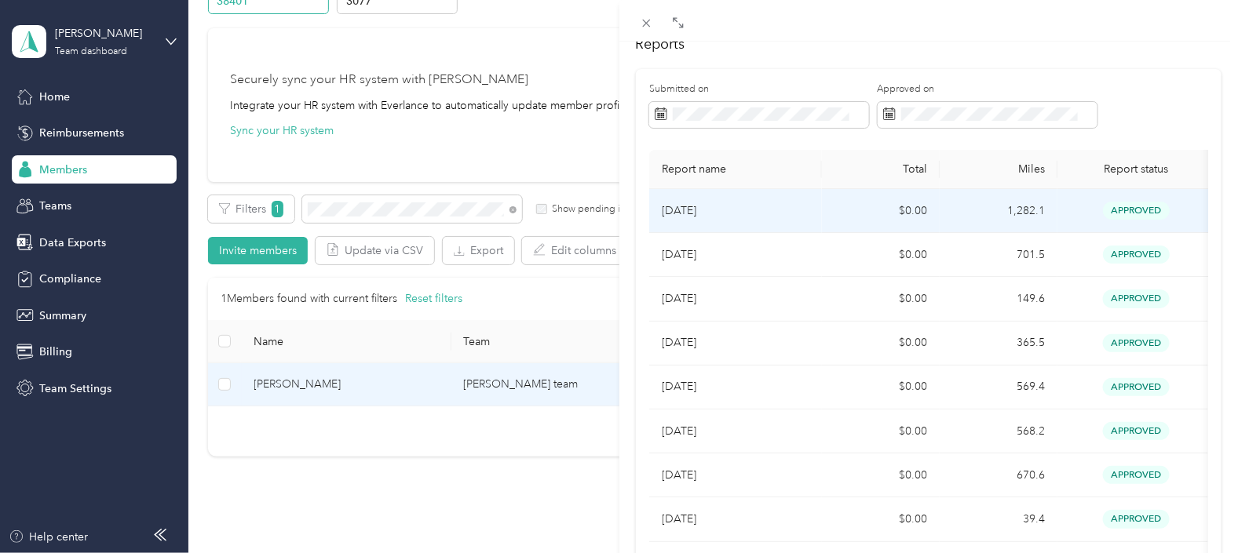
click at [789, 205] on p "[DATE]" at bounding box center [736, 211] width 148 height 17
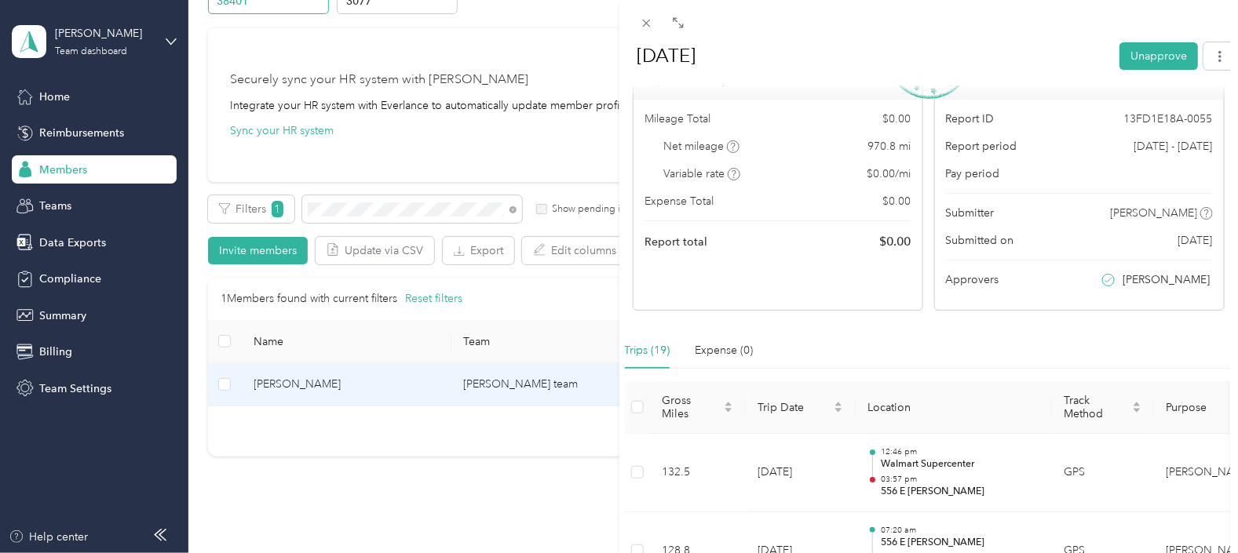
scroll to position [110, 0]
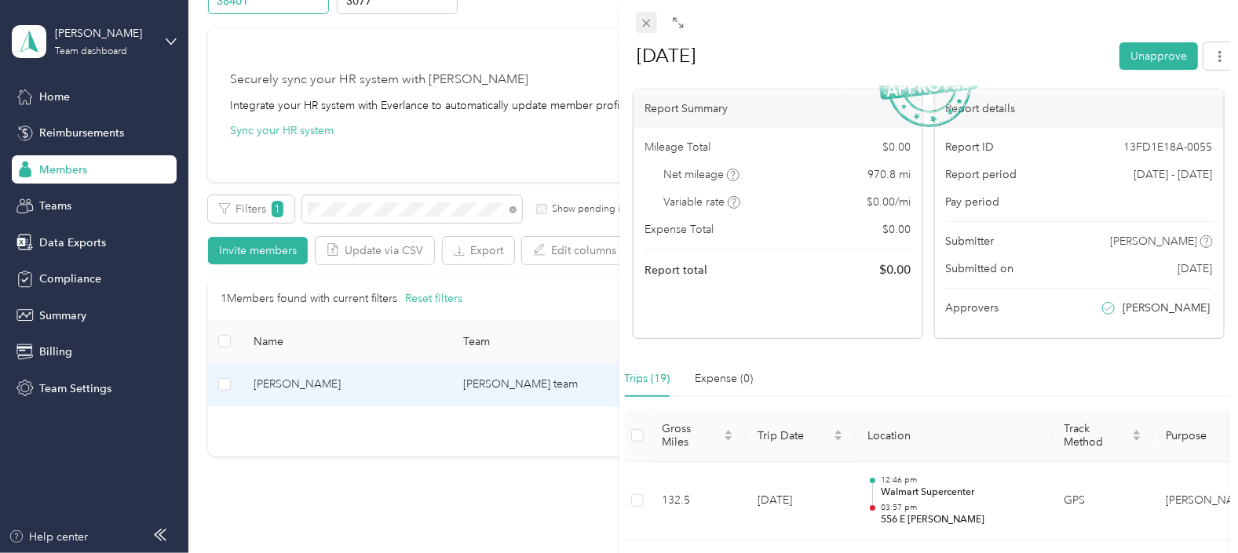
click at [645, 26] on icon at bounding box center [646, 22] width 13 height 13
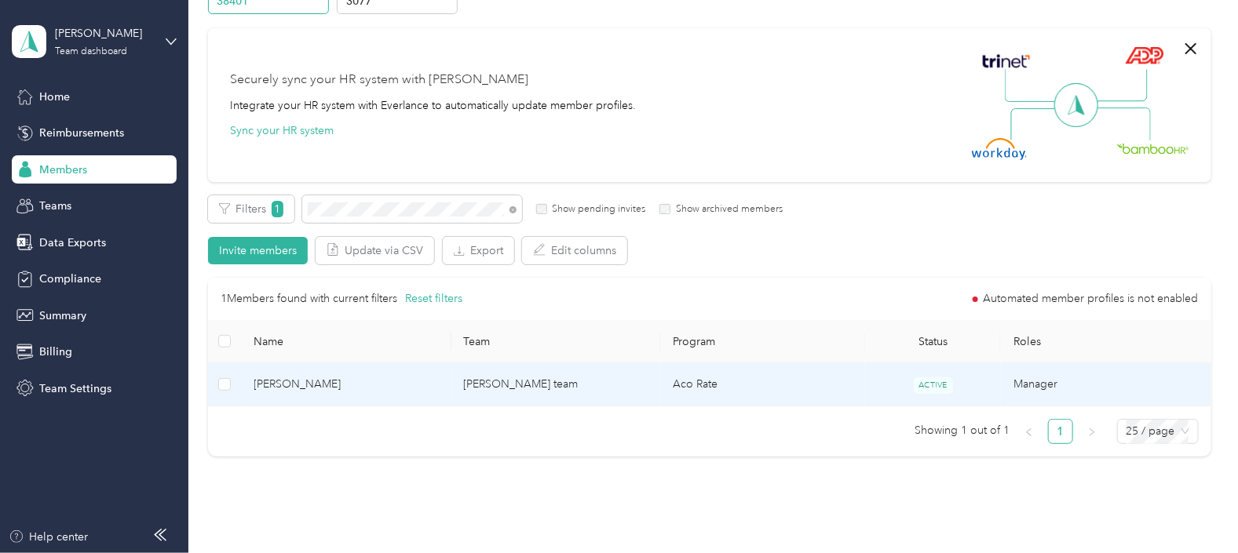
click at [820, 384] on td "Aco Rate" at bounding box center [763, 384] width 204 height 43
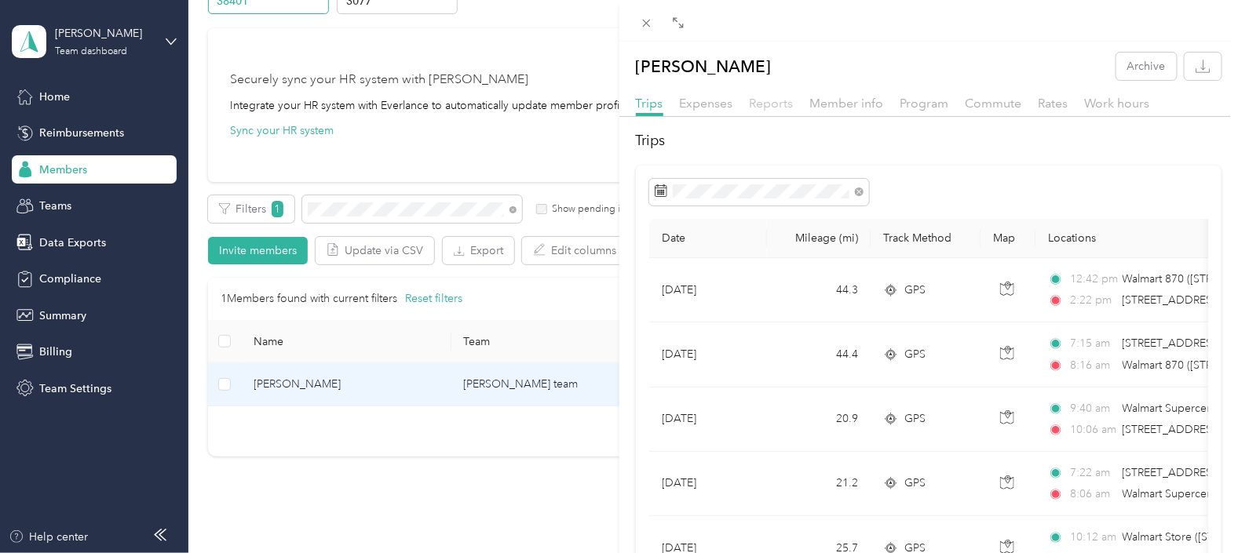
click at [775, 103] on span "Reports" at bounding box center [772, 103] width 44 height 15
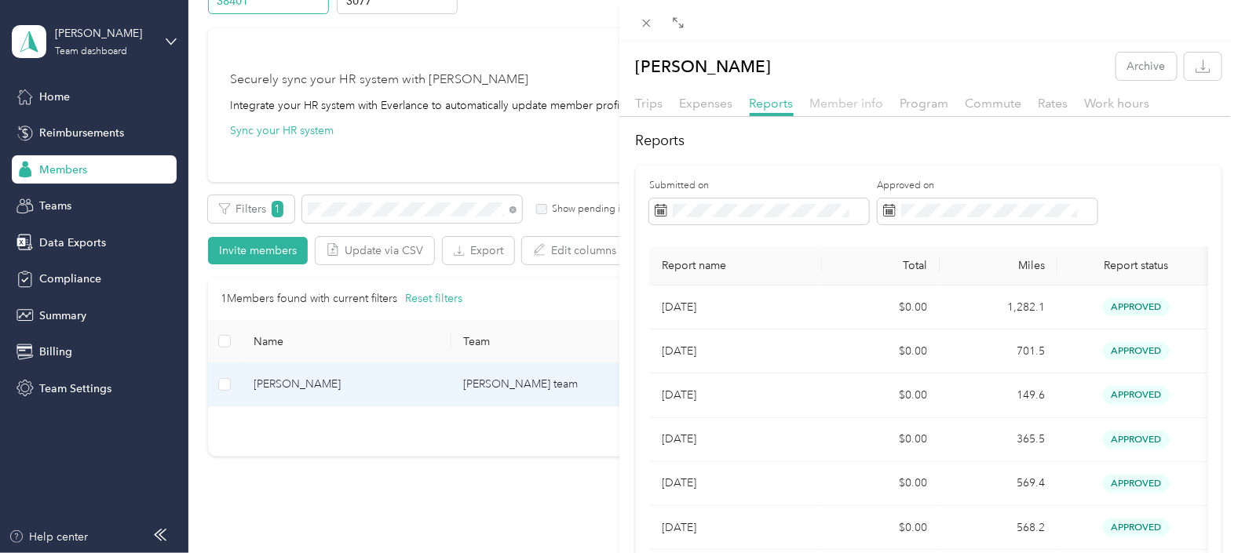
click at [846, 102] on span "Member info" at bounding box center [847, 103] width 74 height 15
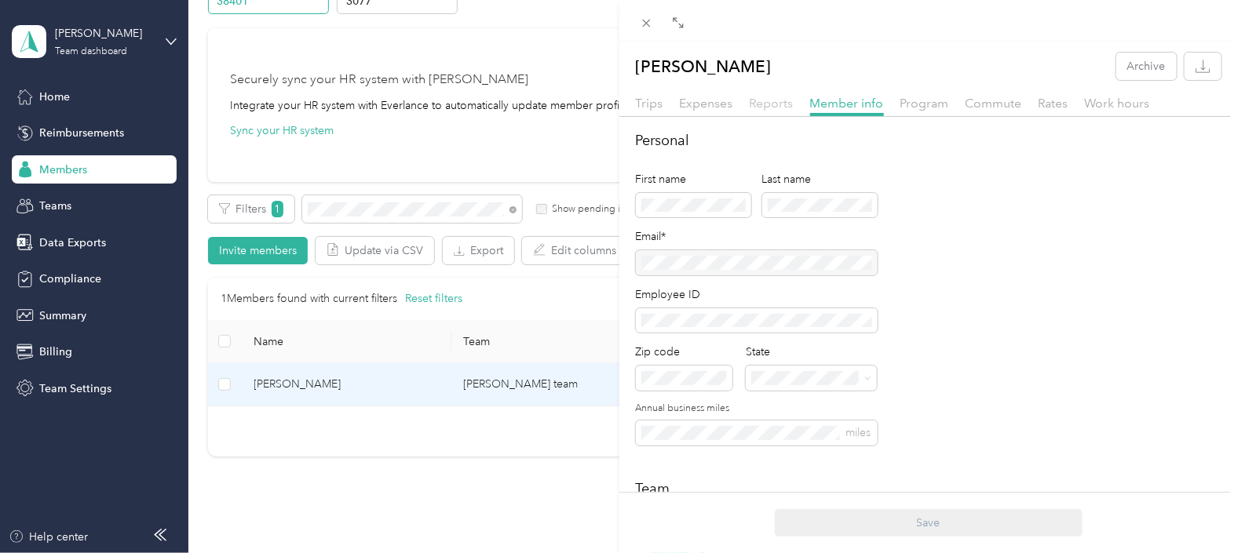
click at [765, 104] on span "Reports" at bounding box center [772, 103] width 44 height 15
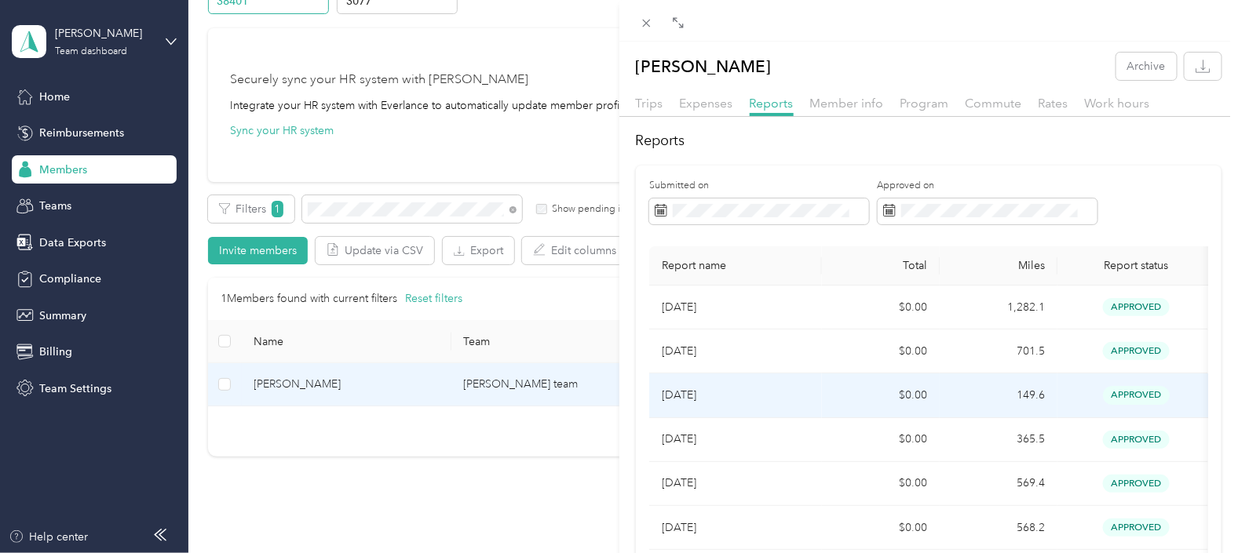
click at [730, 403] on p "[DATE]" at bounding box center [736, 395] width 148 height 17
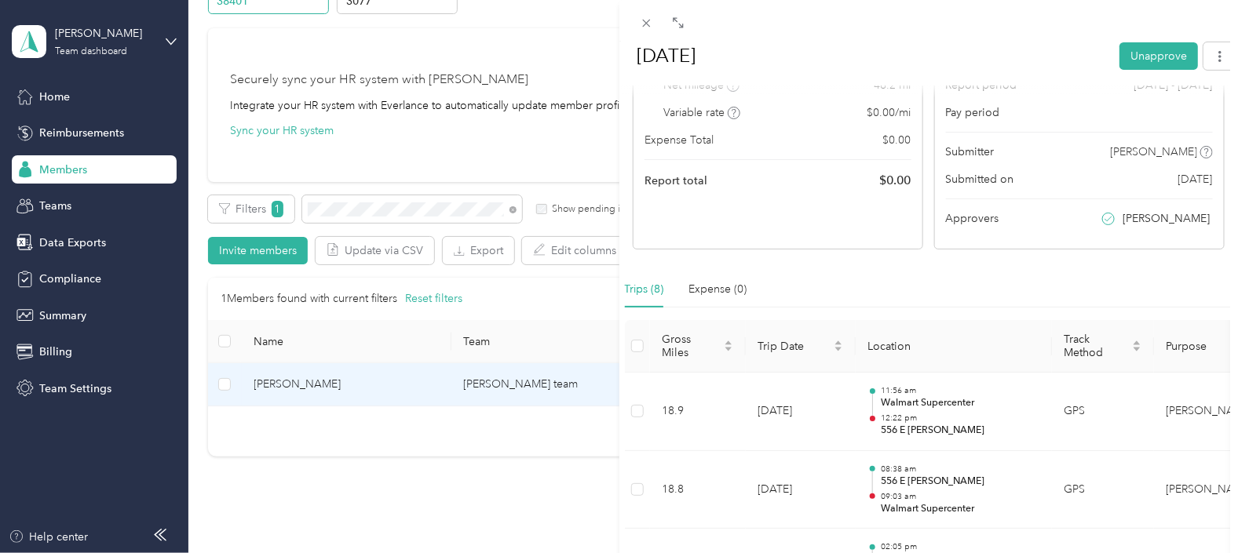
scroll to position [97, 0]
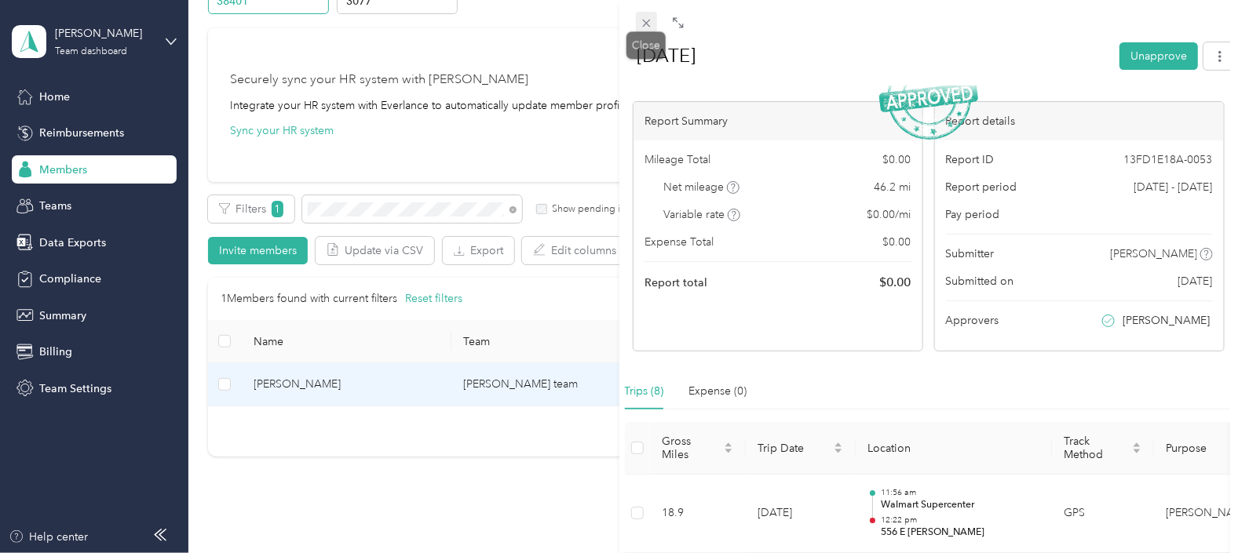
click at [647, 24] on icon at bounding box center [646, 24] width 8 height 8
